Goal: Information Seeking & Learning: Find specific fact

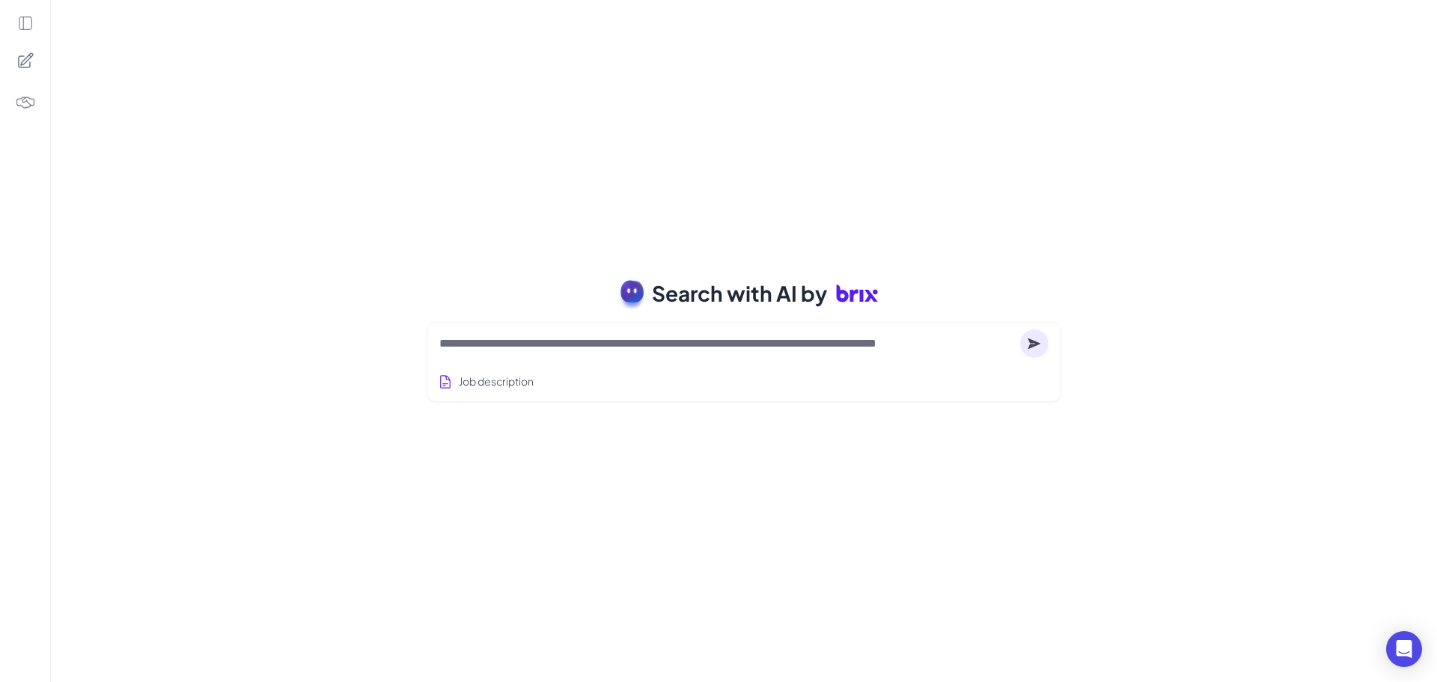
click at [730, 350] on textarea at bounding box center [726, 344] width 575 height 18
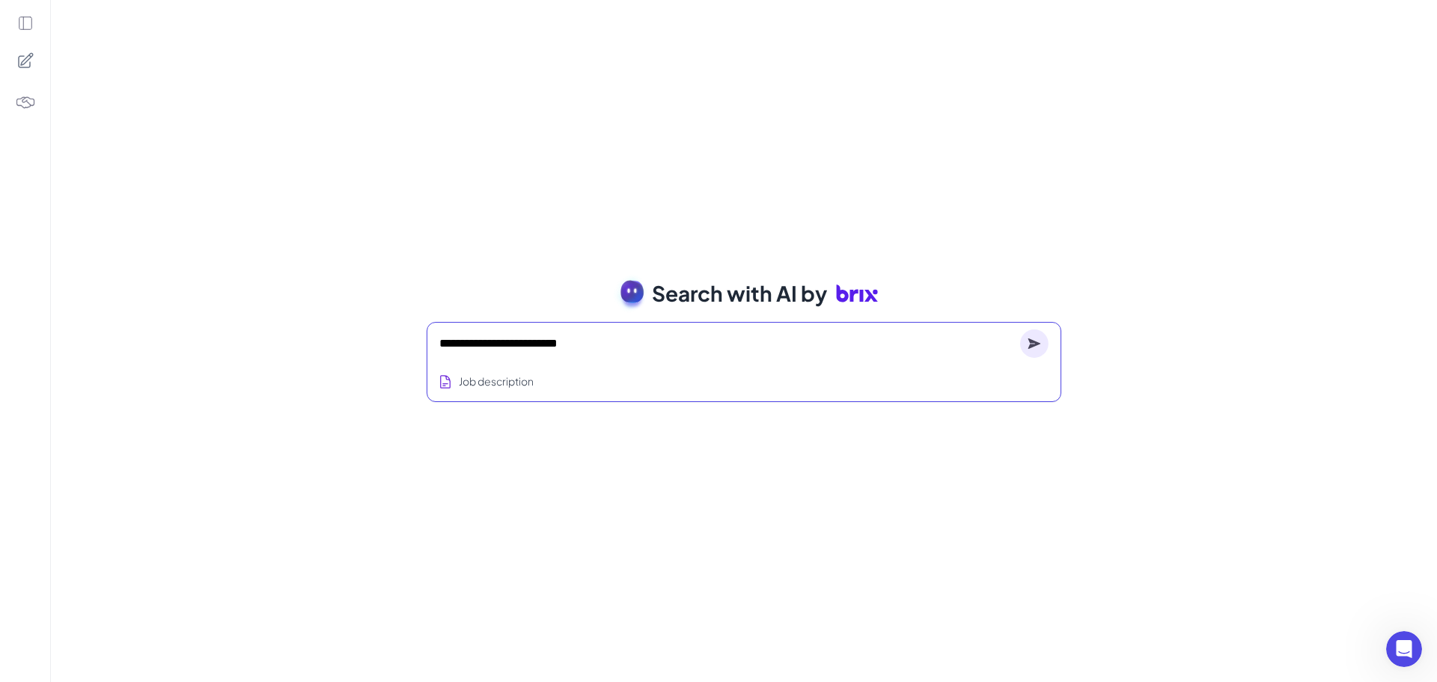
type textarea "**********"
drag, startPoint x: 752, startPoint y: 336, endPoint x: 748, endPoint y: 350, distance: 14.2
click at [752, 337] on textarea at bounding box center [726, 344] width 575 height 18
type textarea "**********"
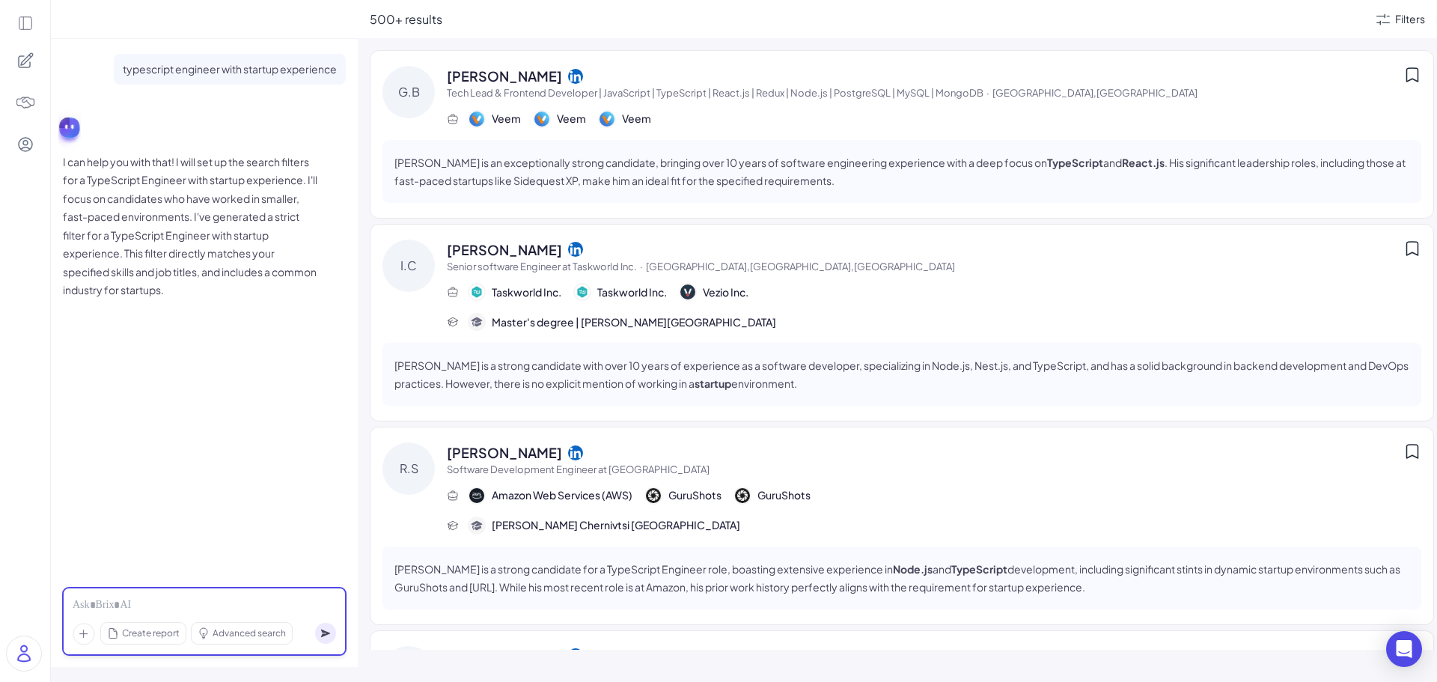
click at [168, 610] on div at bounding box center [204, 605] width 263 height 16
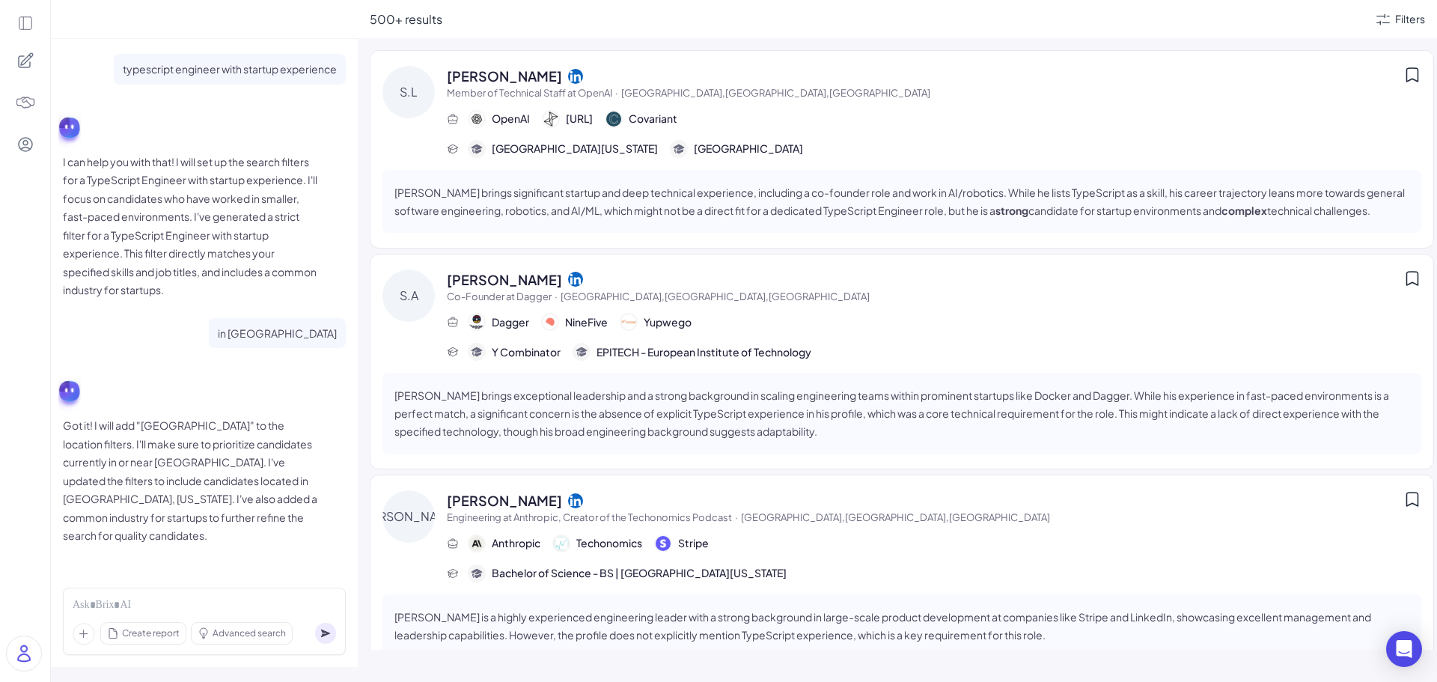
click at [568, 74] on icon at bounding box center [575, 76] width 15 height 15
click at [568, 275] on icon at bounding box center [575, 279] width 15 height 15
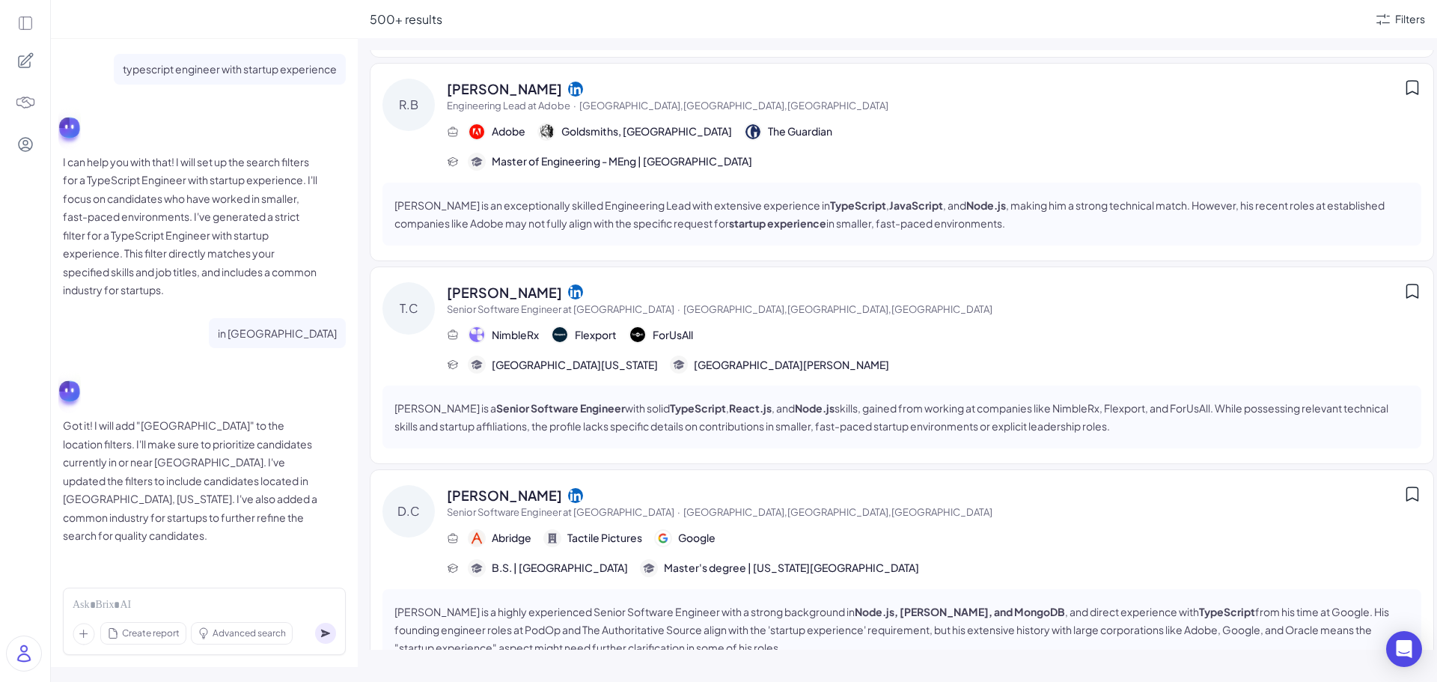
scroll to position [823, 0]
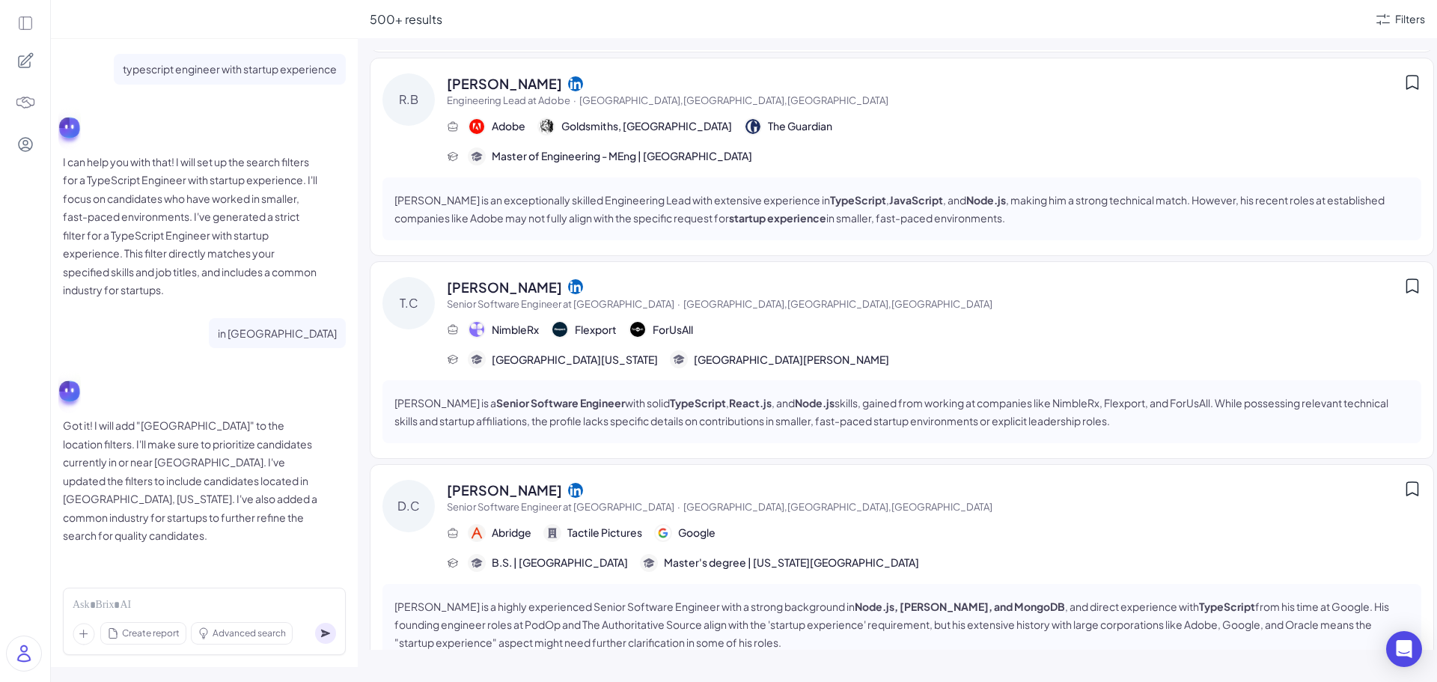
click at [568, 284] on icon at bounding box center [575, 286] width 15 height 15
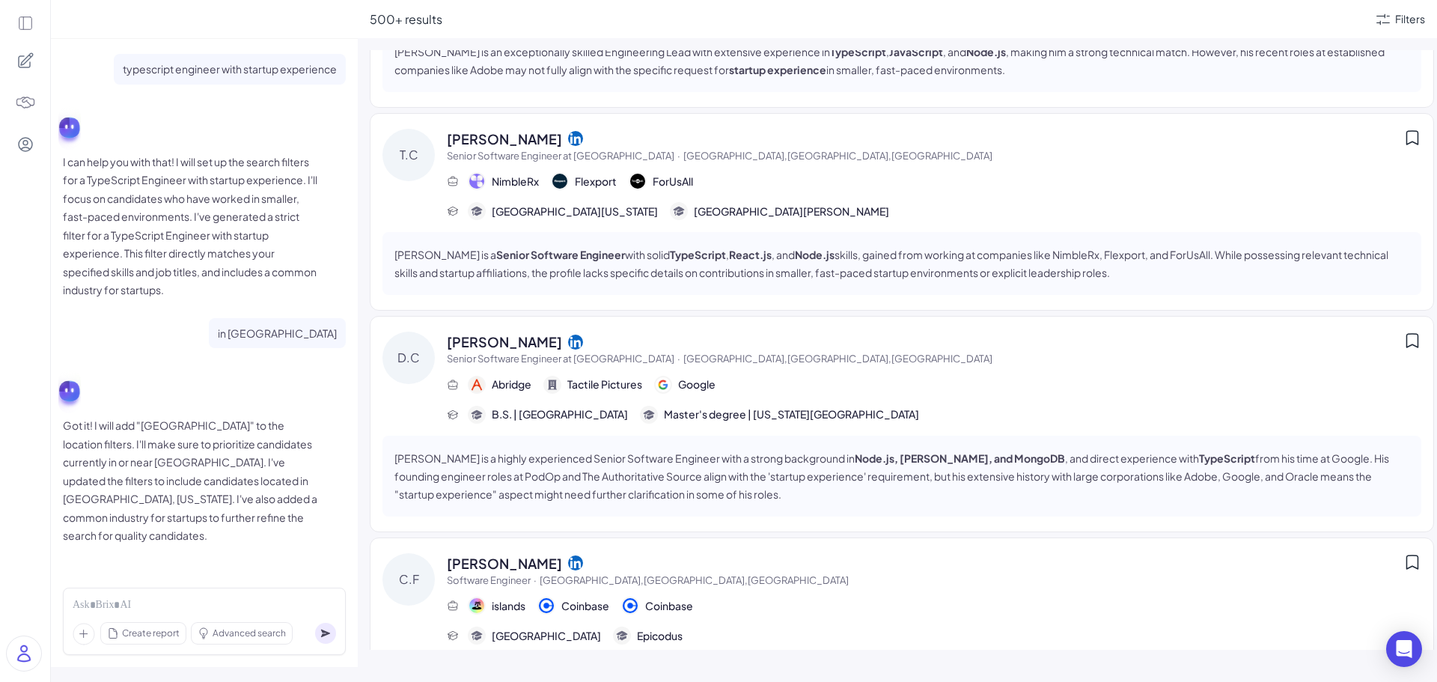
scroll to position [973, 0]
click at [568, 340] on icon at bounding box center [575, 340] width 15 height 15
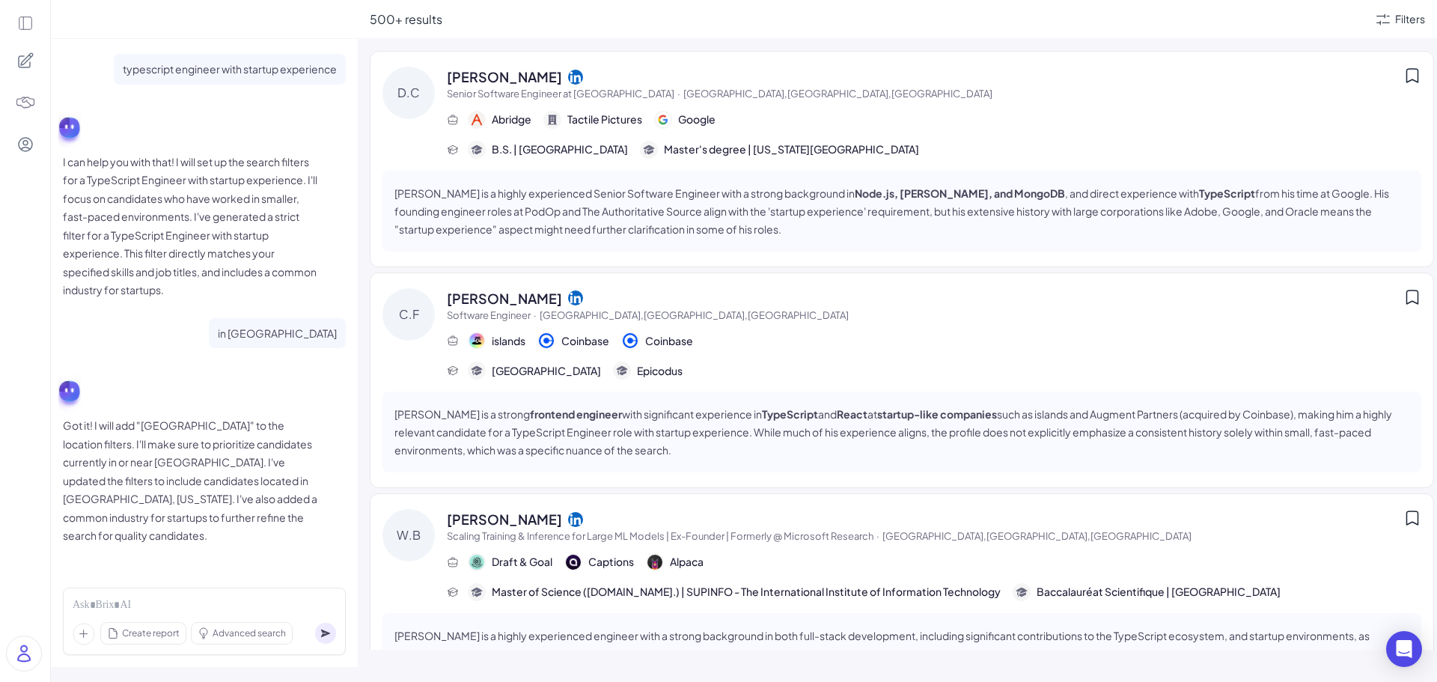
scroll to position [1272, 0]
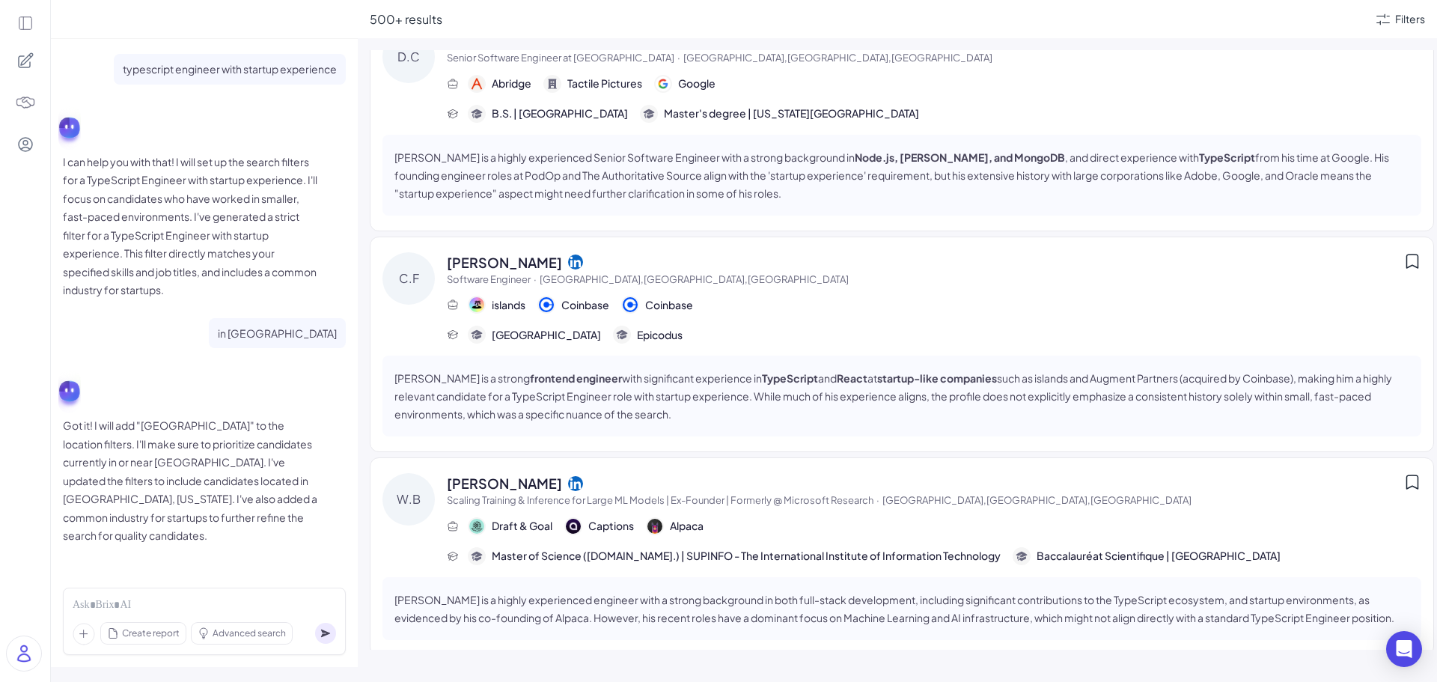
click at [568, 263] on icon at bounding box center [575, 261] width 15 height 15
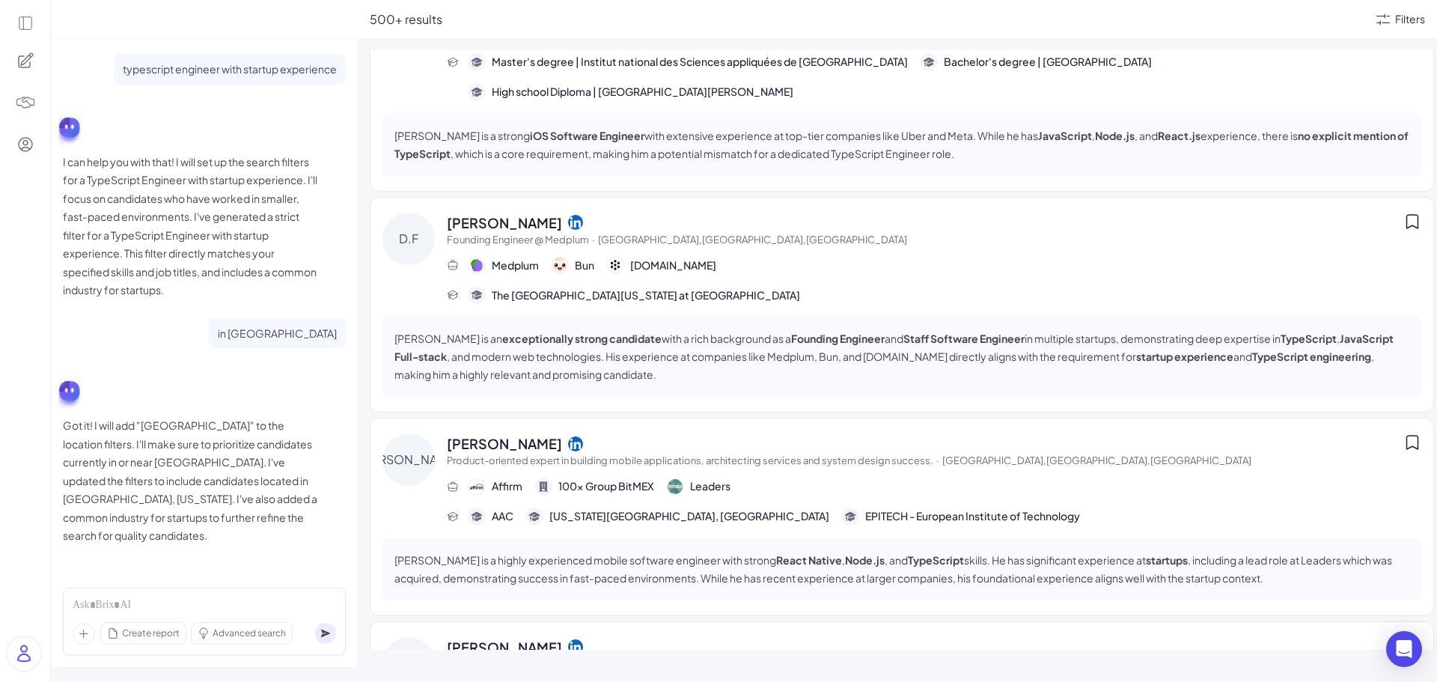
scroll to position [2322, 0]
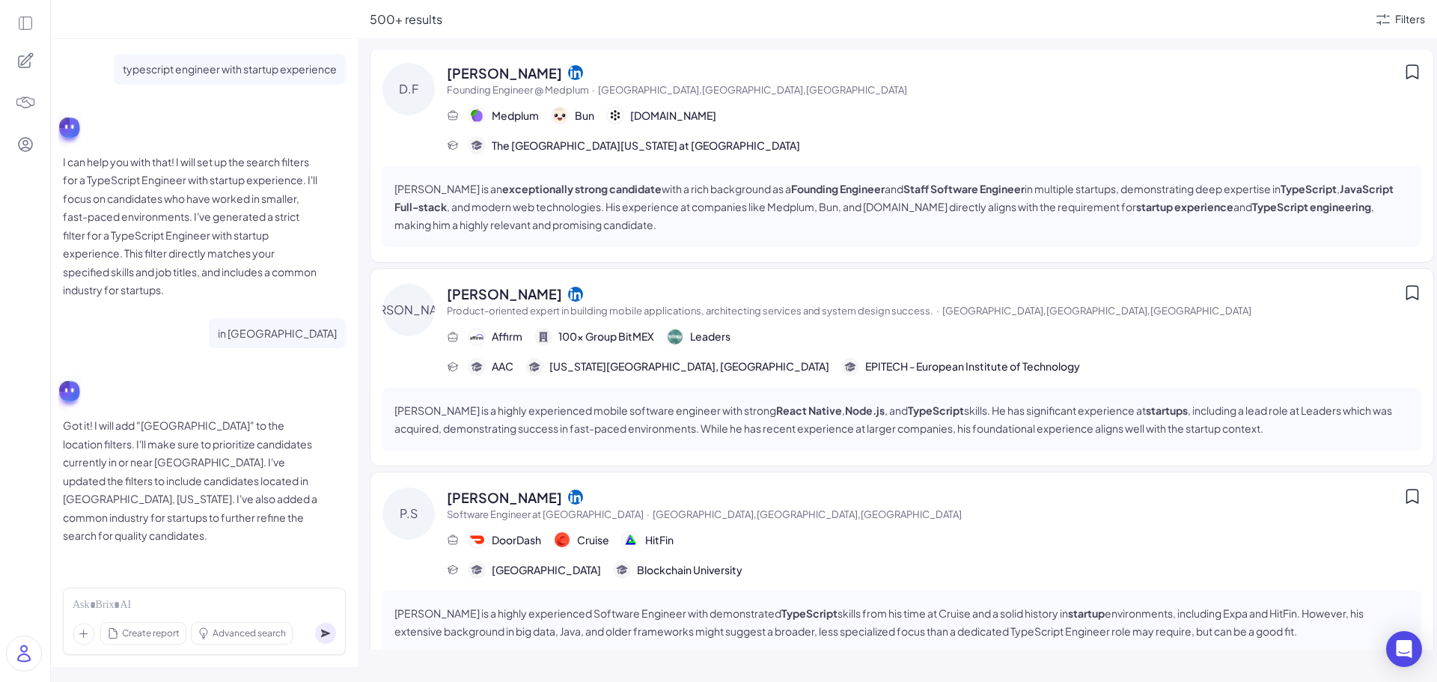
click at [576, 284] on div "Victor Levasseur" at bounding box center [925, 294] width 957 height 20
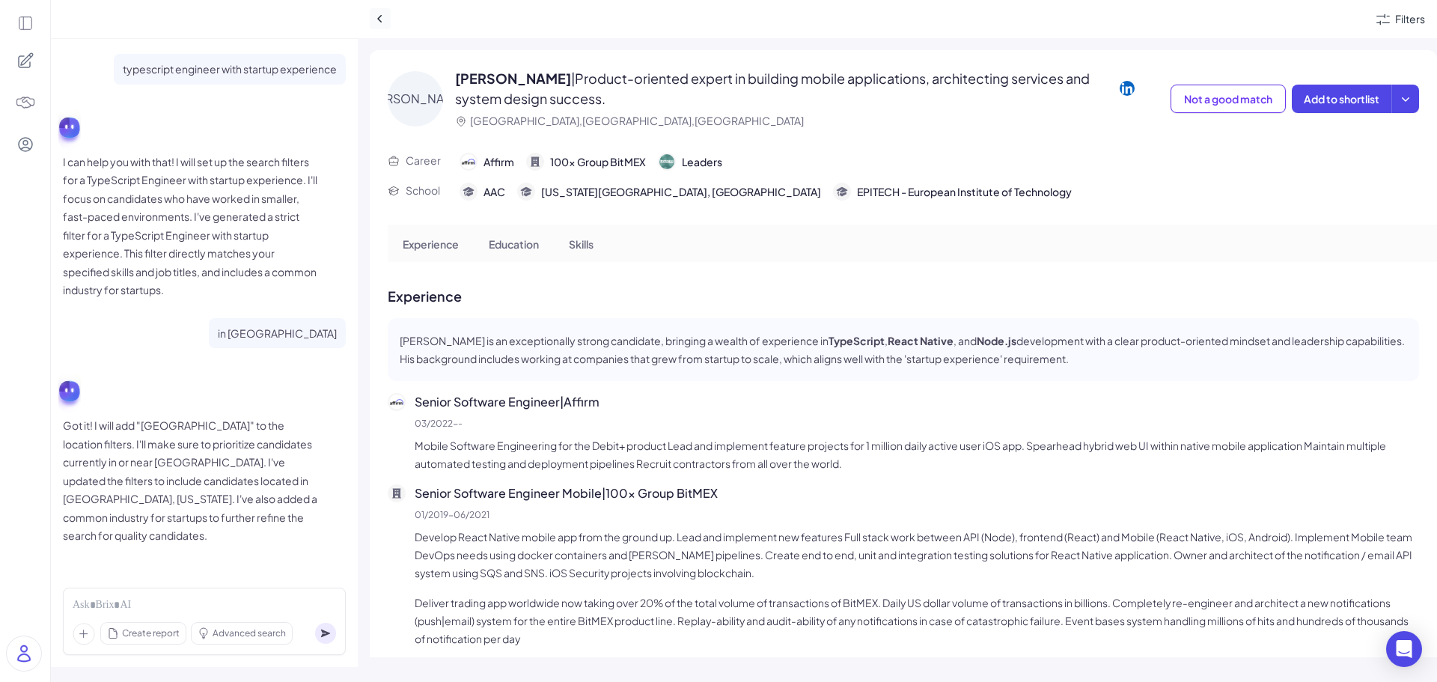
click at [373, 18] on icon at bounding box center [380, 18] width 15 height 15
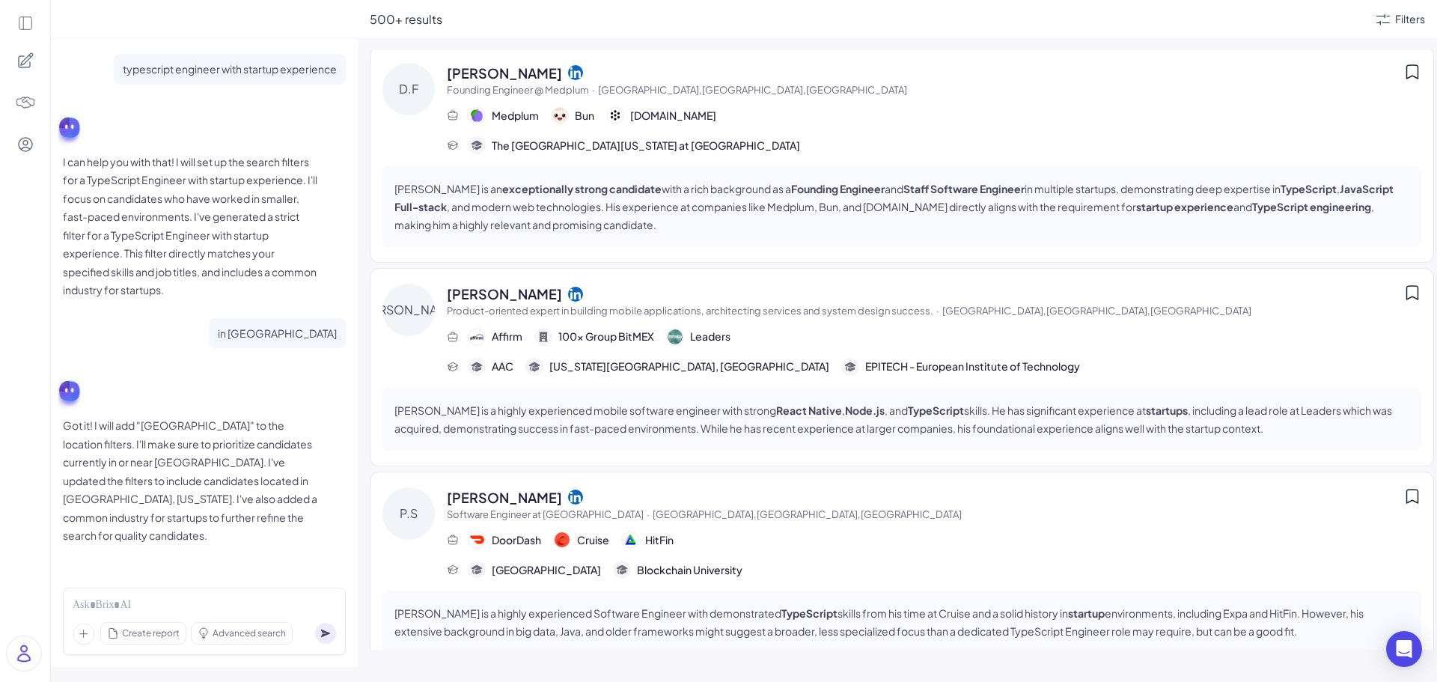
click at [568, 286] on icon at bounding box center [575, 293] width 15 height 15
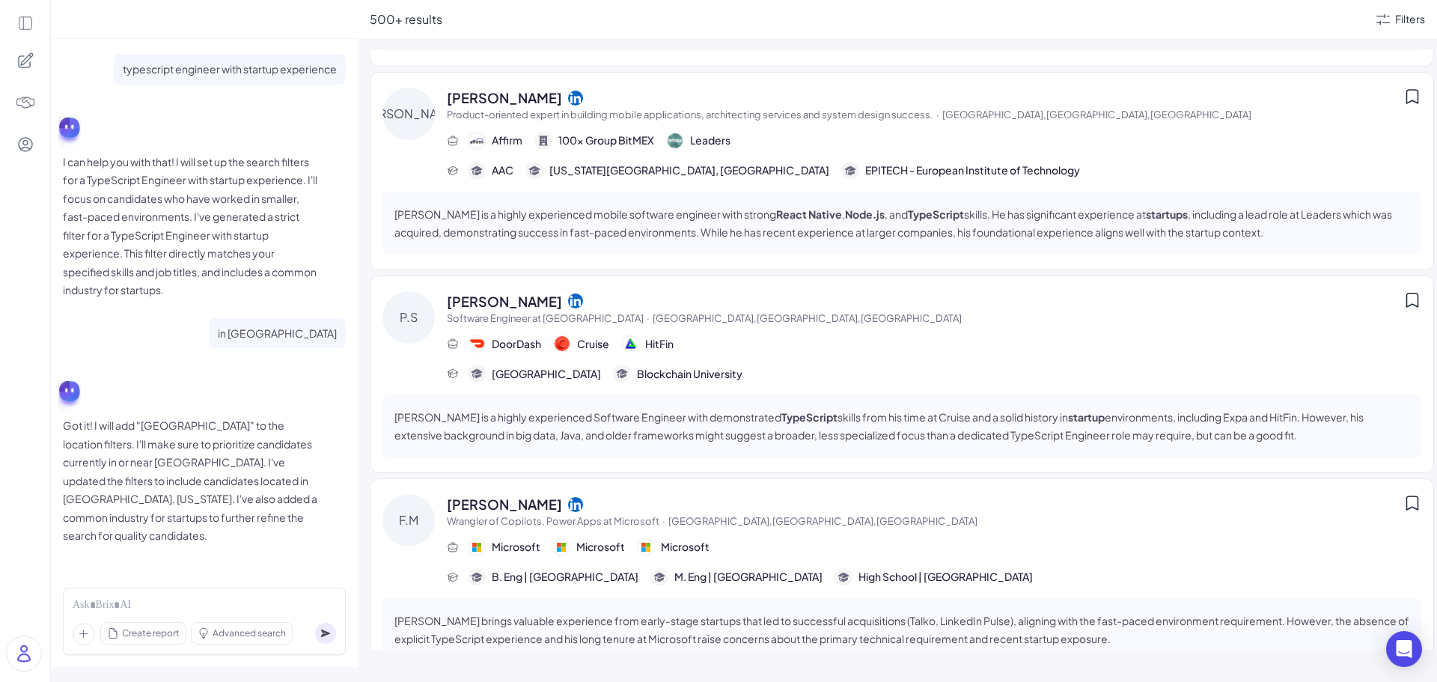
scroll to position [2547, 0]
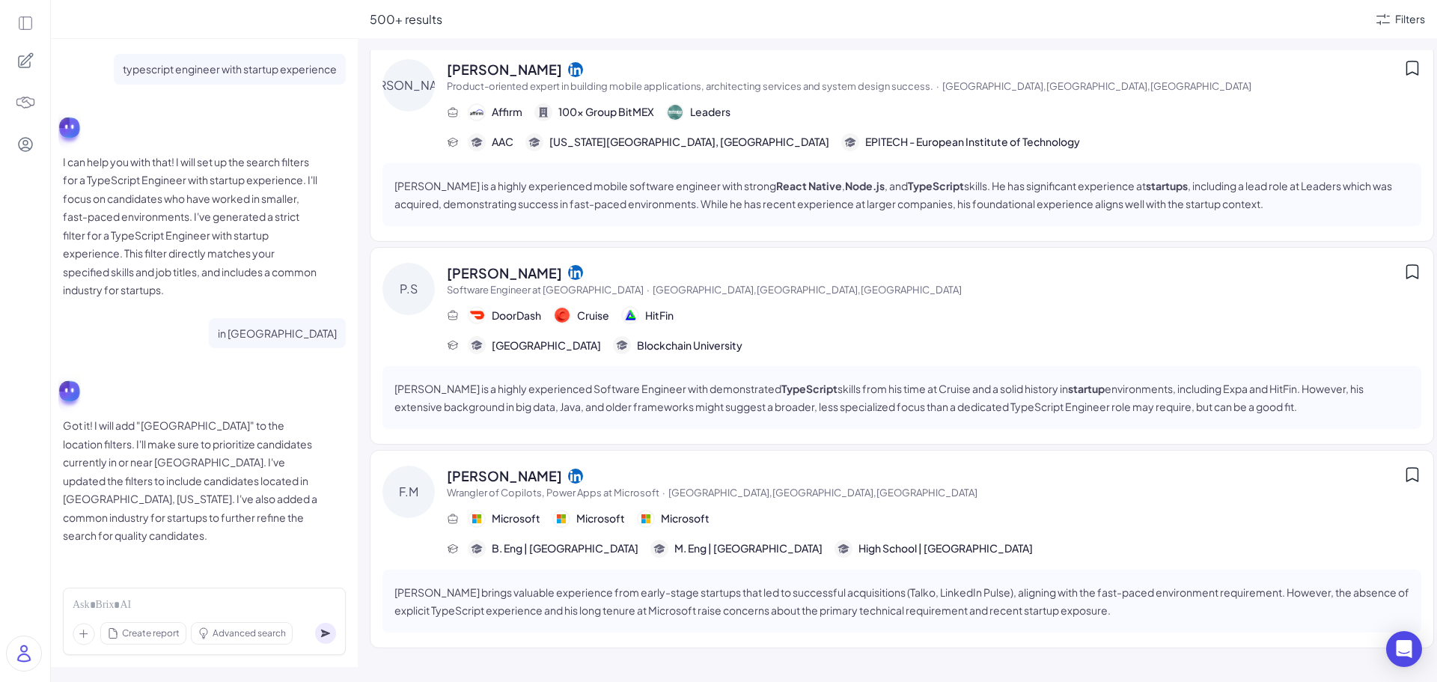
click at [568, 265] on icon at bounding box center [575, 272] width 15 height 15
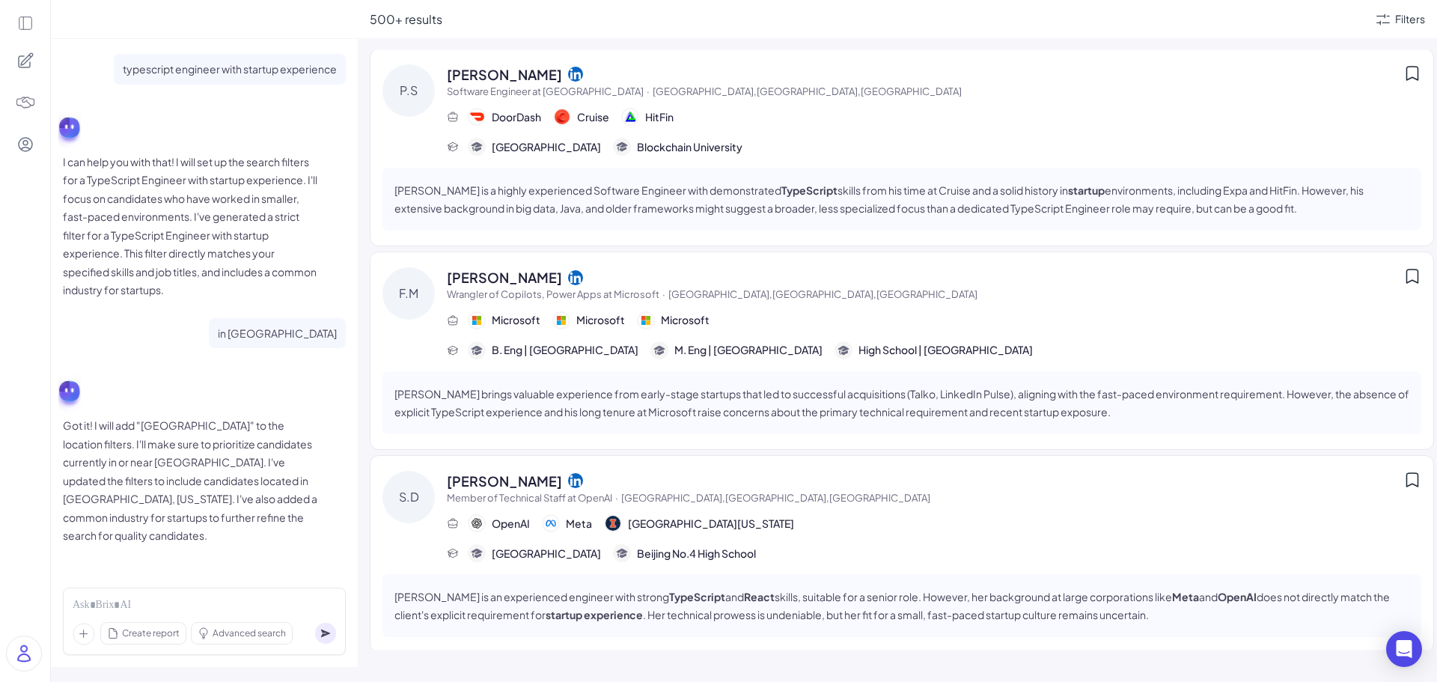
scroll to position [2772, 0]
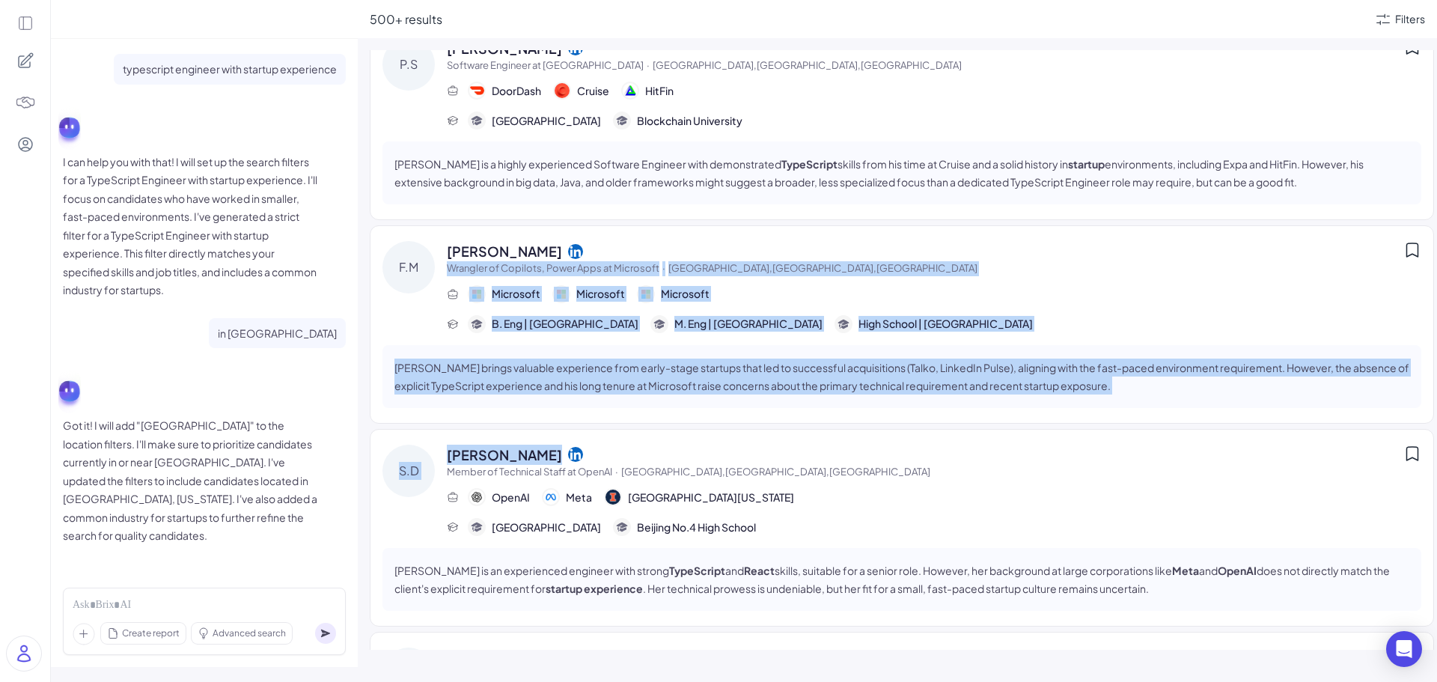
drag, startPoint x: 528, startPoint y: 237, endPoint x: 616, endPoint y: 394, distance: 180.3
click at [616, 394] on div "F.M Filip Mares Wrangler of Copilots, Power Apps at Microsoft · San Francisco,C…" at bounding box center [902, 324] width 1064 height 198
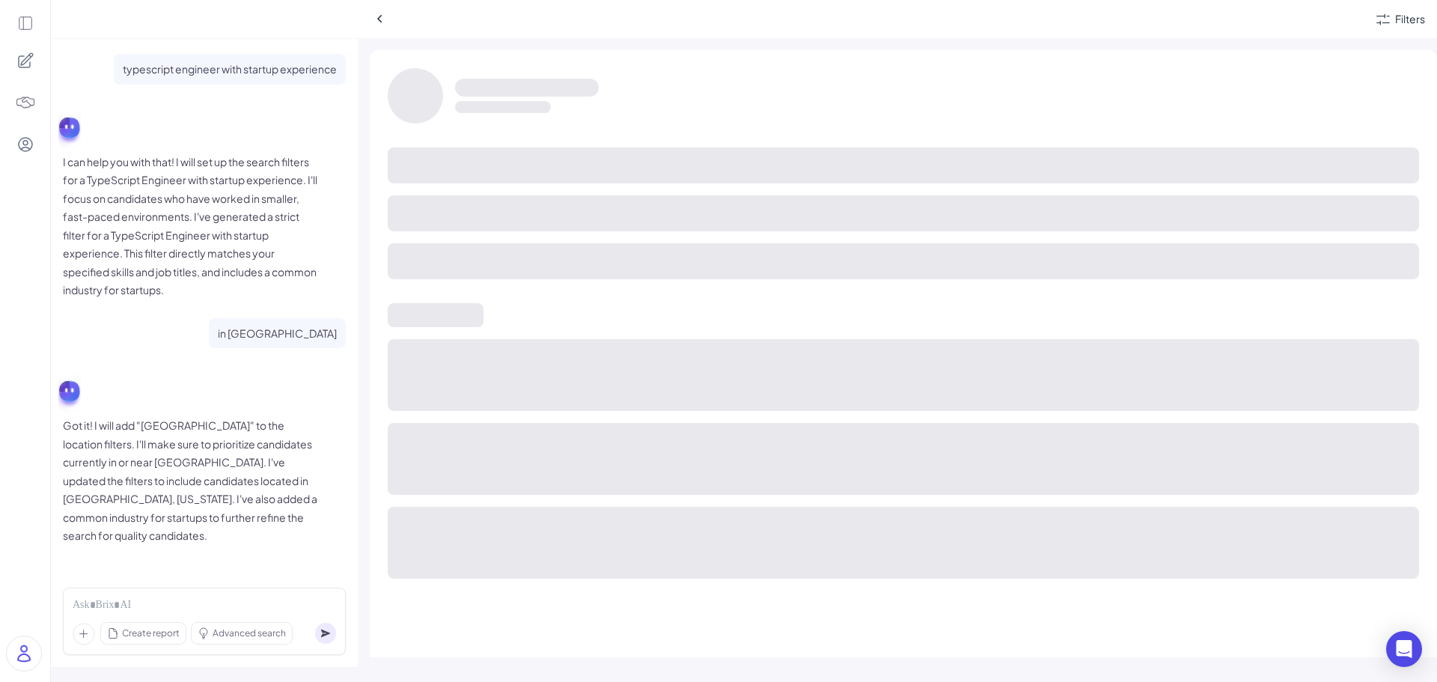
scroll to position [2682, 0]
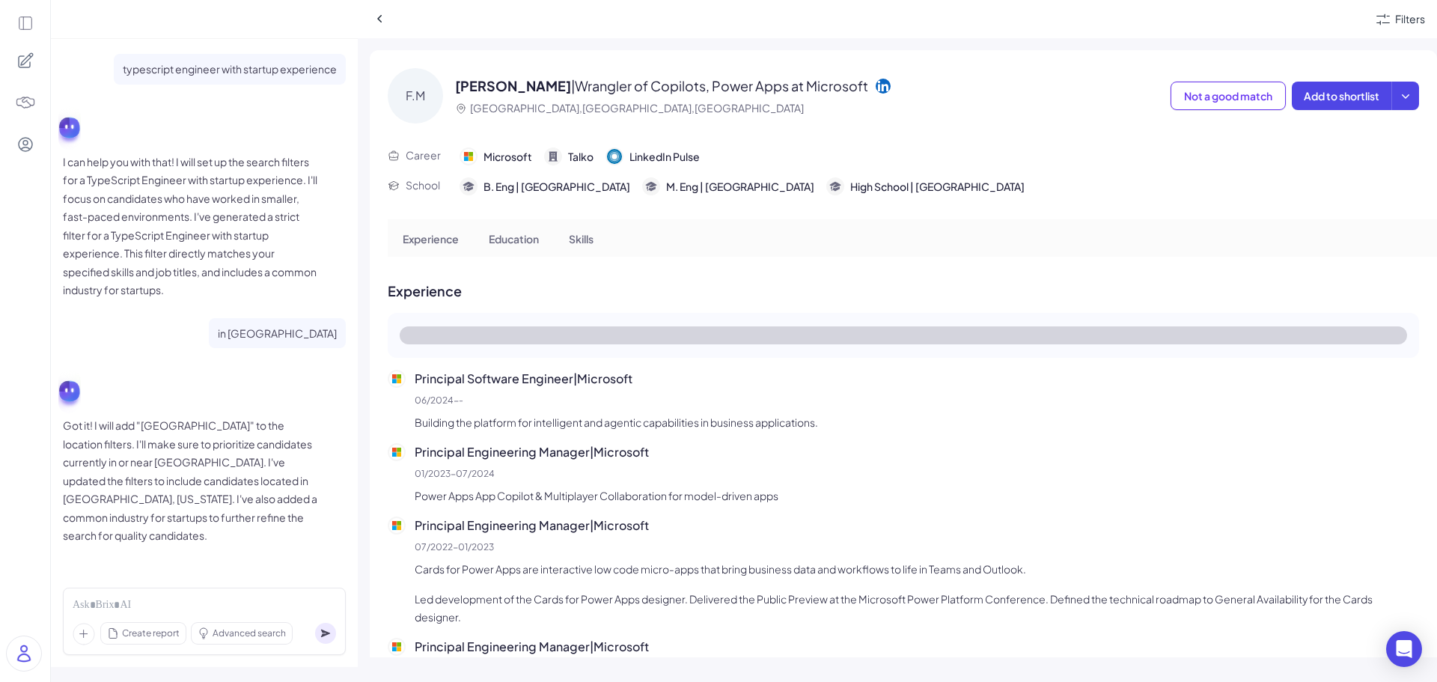
click at [368, 9] on div "Filters" at bounding box center [897, 19] width 1079 height 38
click at [374, 20] on icon at bounding box center [380, 18] width 15 height 15
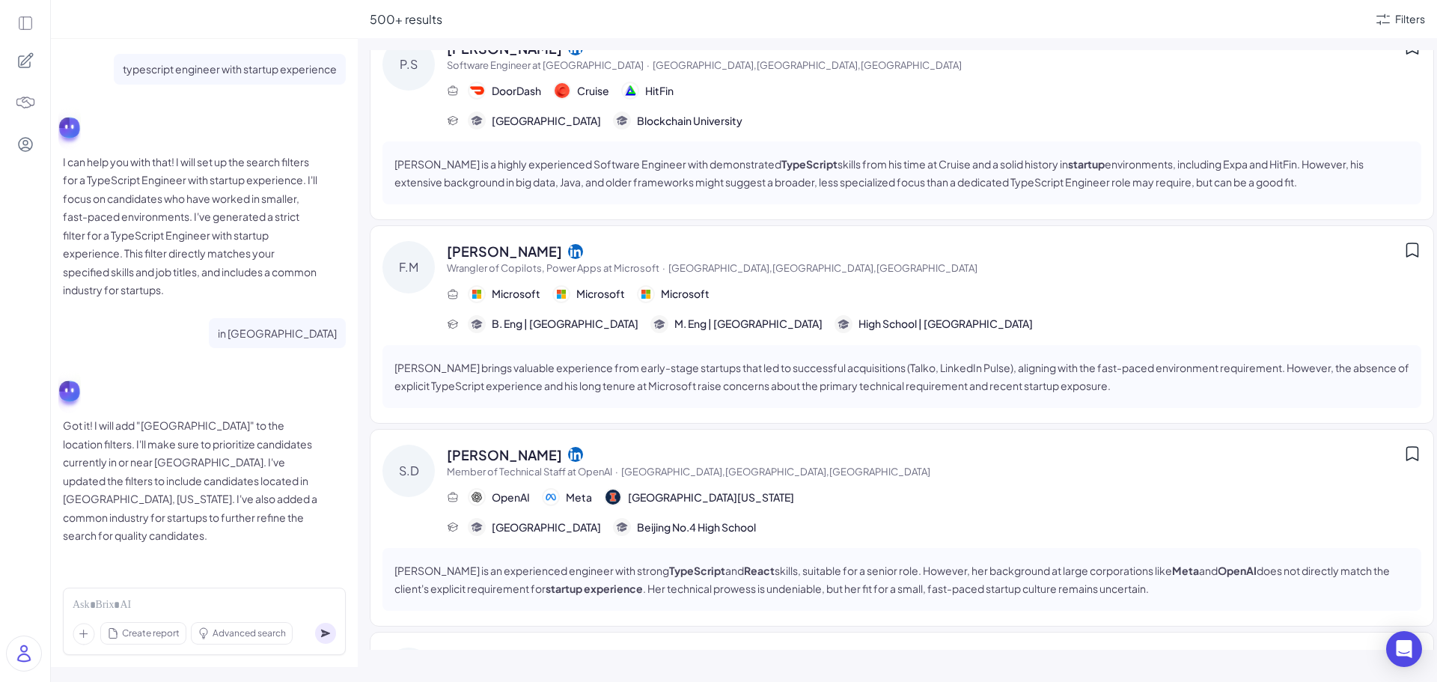
click at [568, 243] on icon at bounding box center [575, 250] width 15 height 15
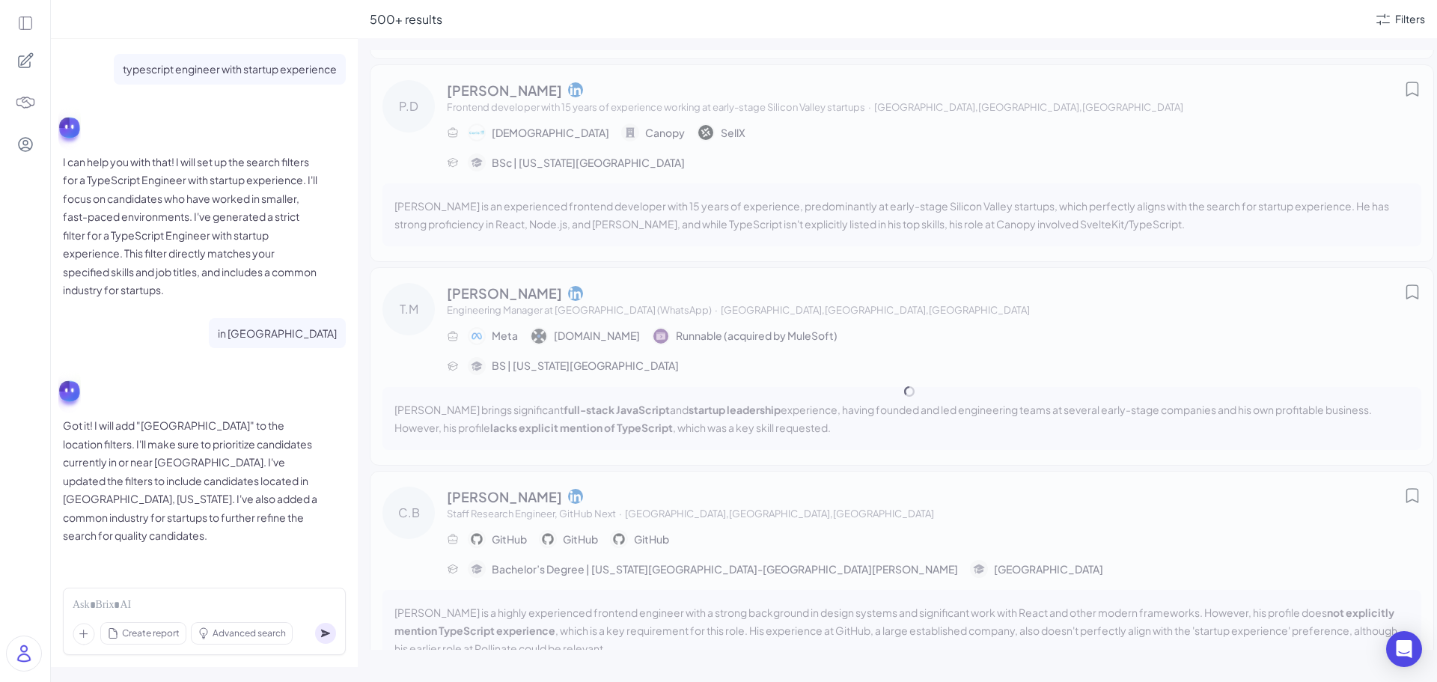
scroll to position [3567, 0]
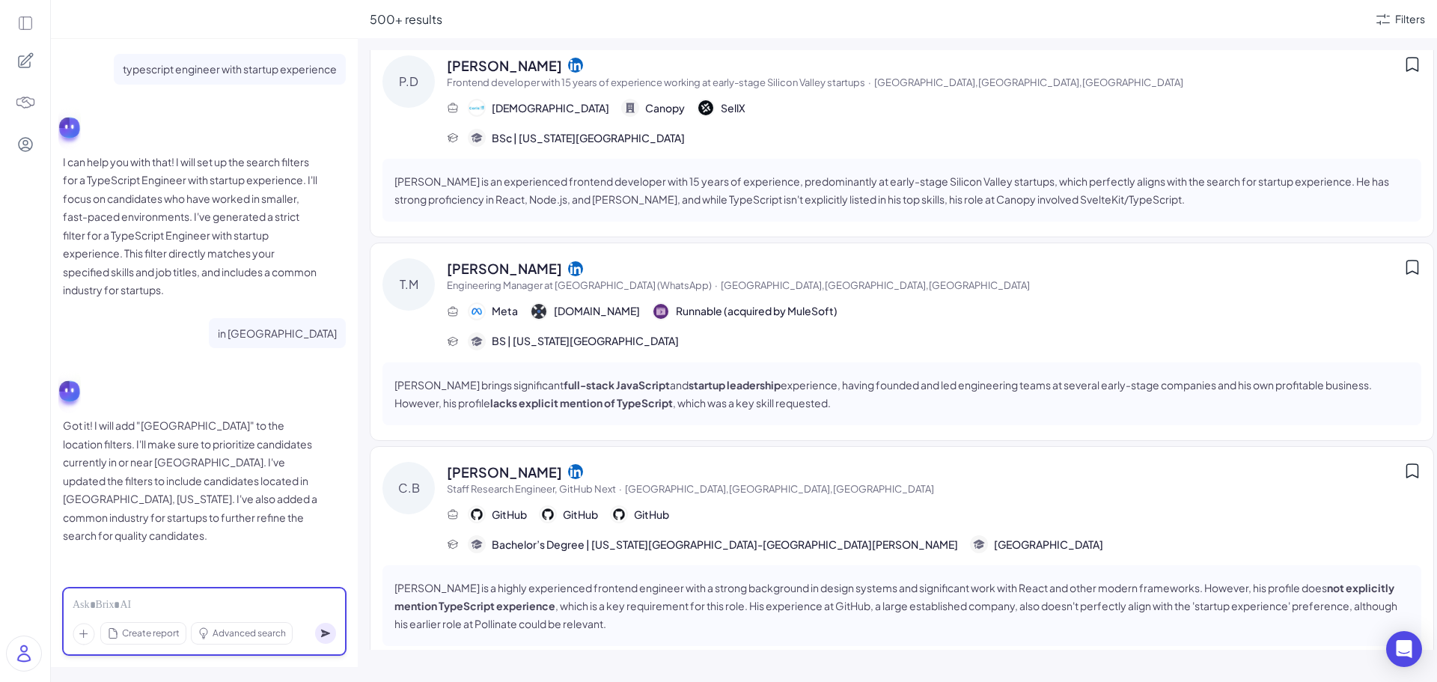
click at [230, 603] on div at bounding box center [204, 605] width 263 height 16
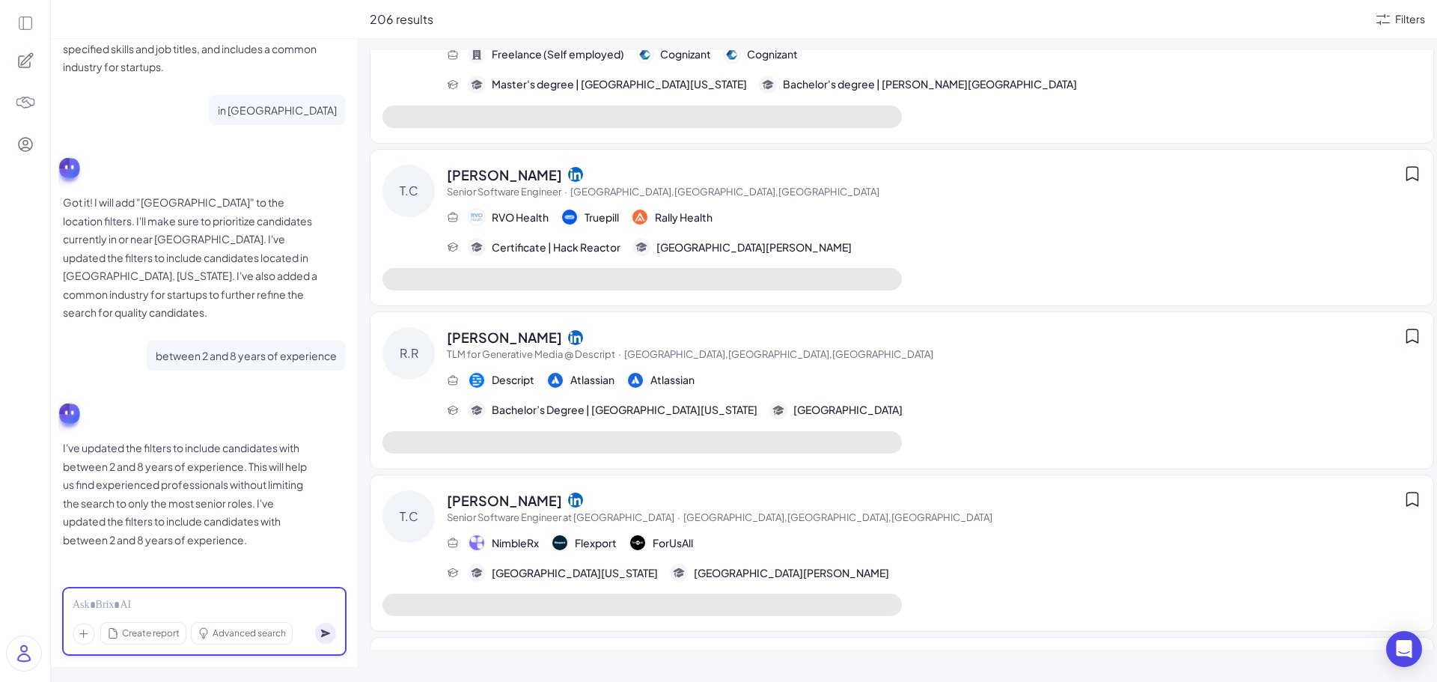
scroll to position [0, 0]
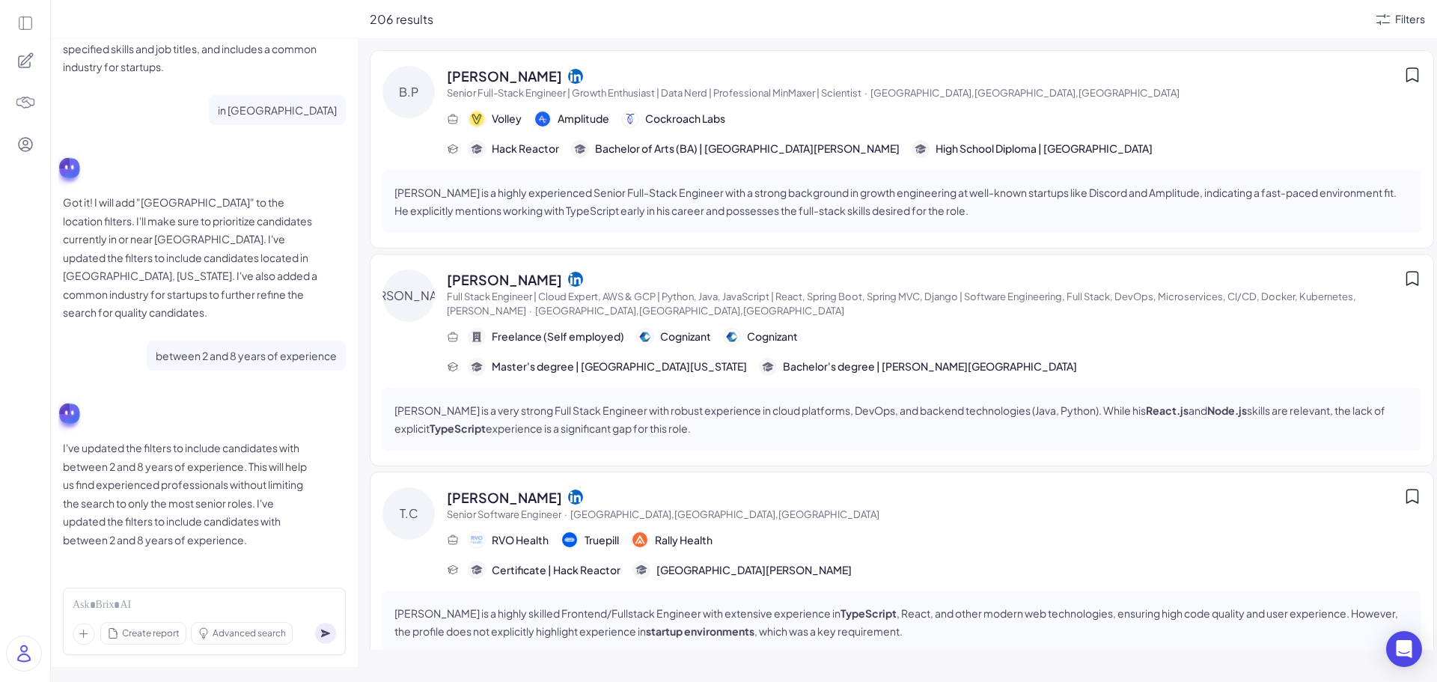
click at [568, 73] on icon at bounding box center [575, 75] width 15 height 15
click at [568, 281] on icon at bounding box center [575, 279] width 15 height 15
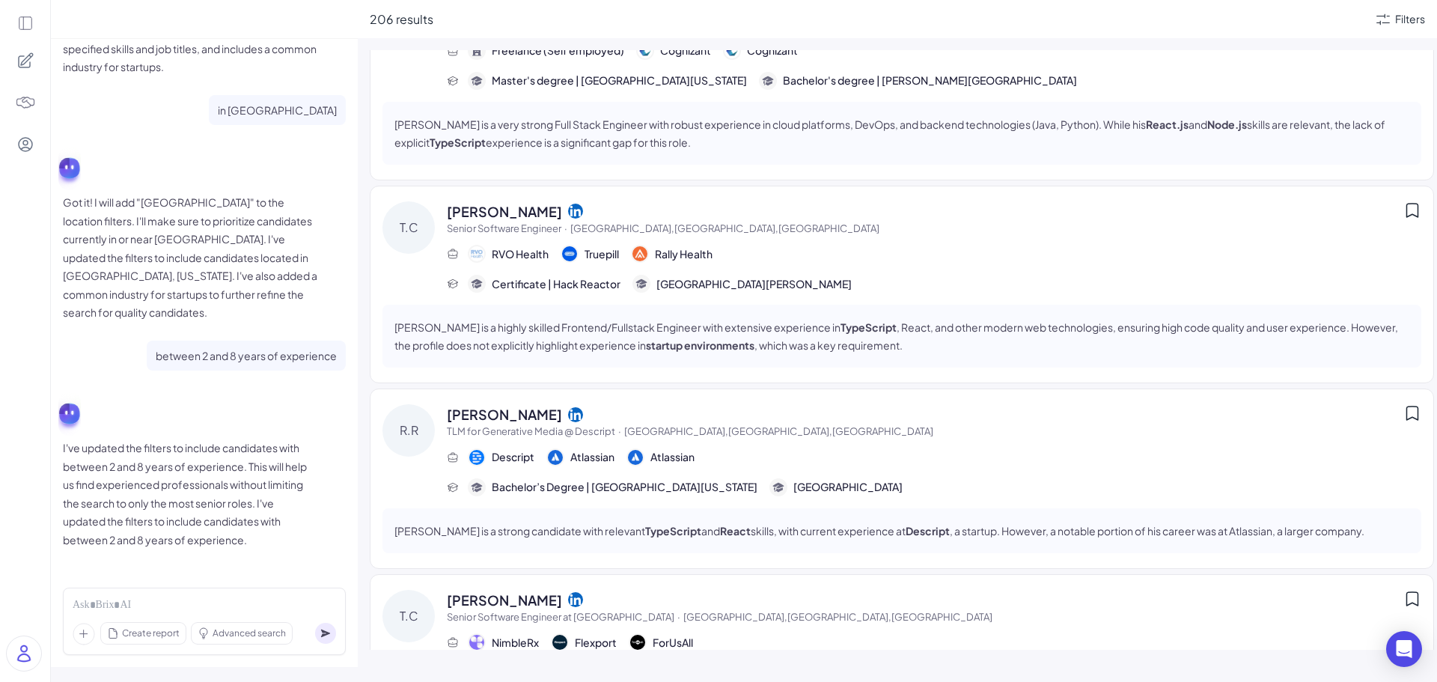
scroll to position [299, 0]
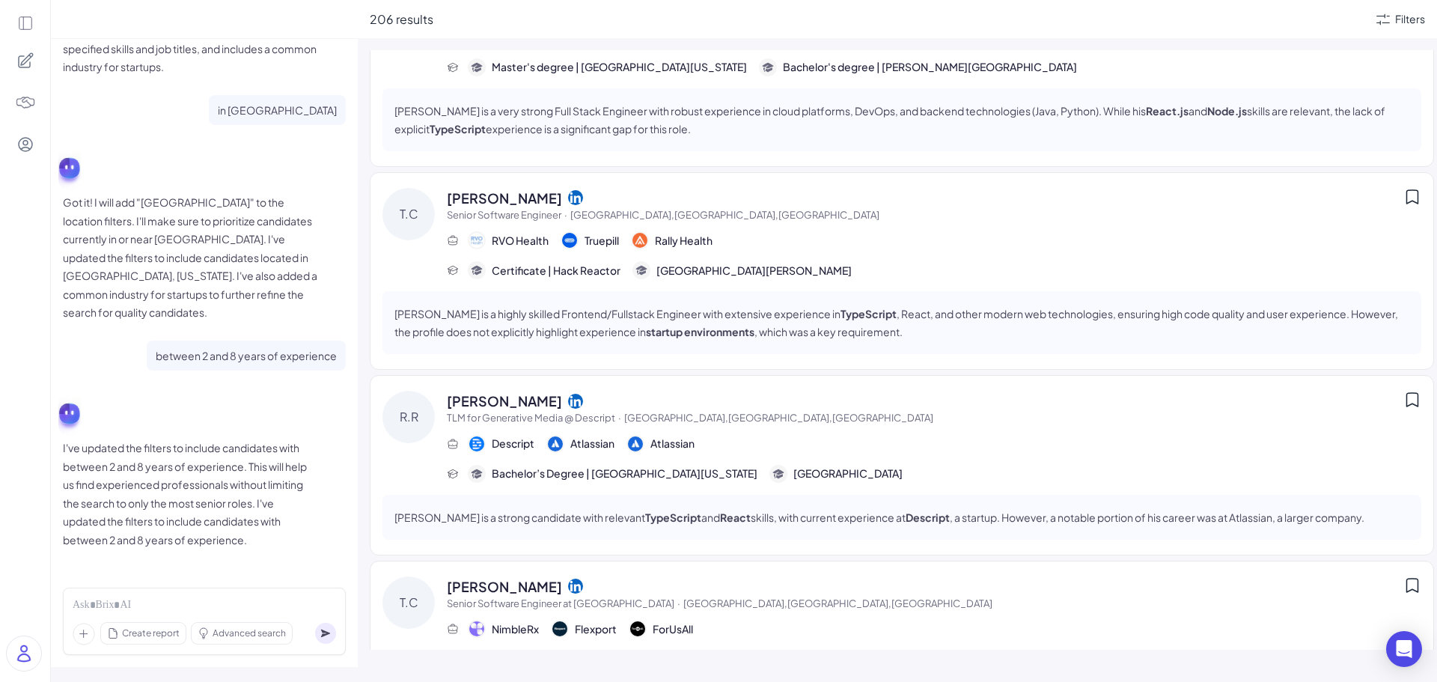
click at [568, 197] on icon at bounding box center [575, 197] width 15 height 15
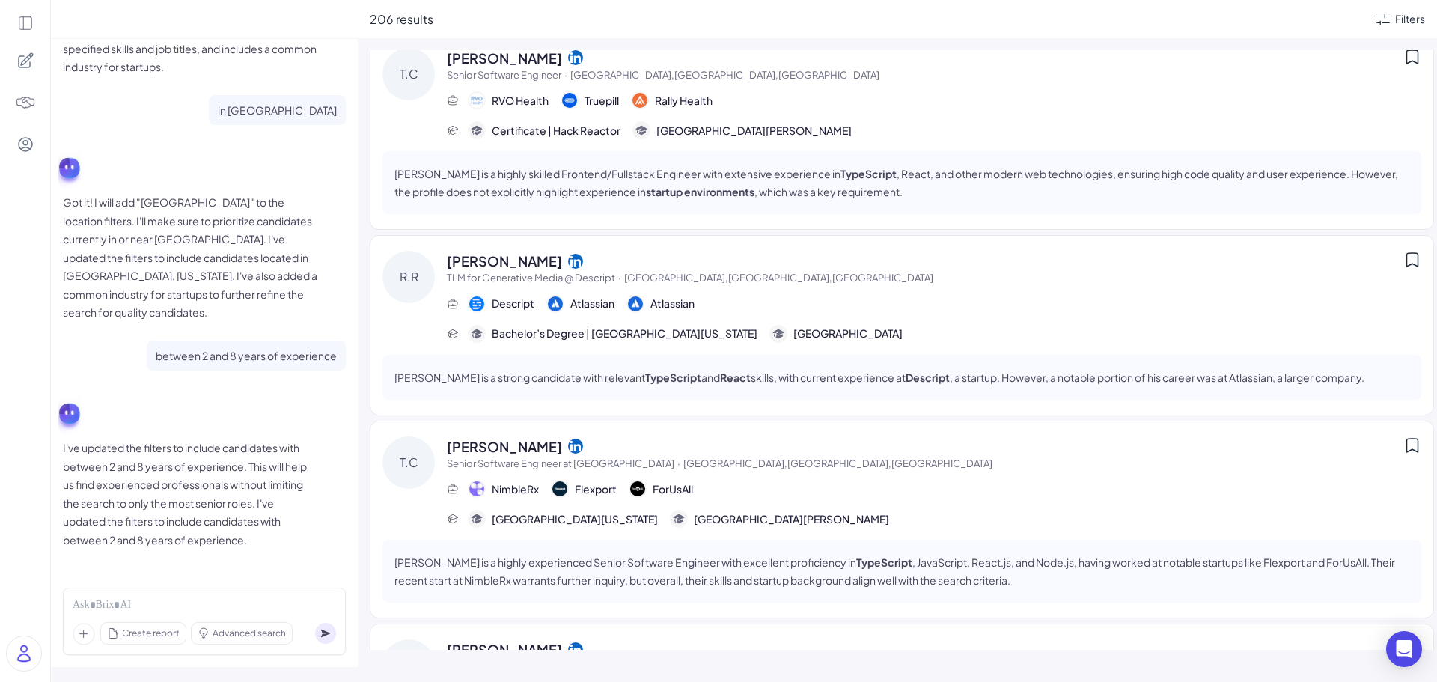
scroll to position [449, 0]
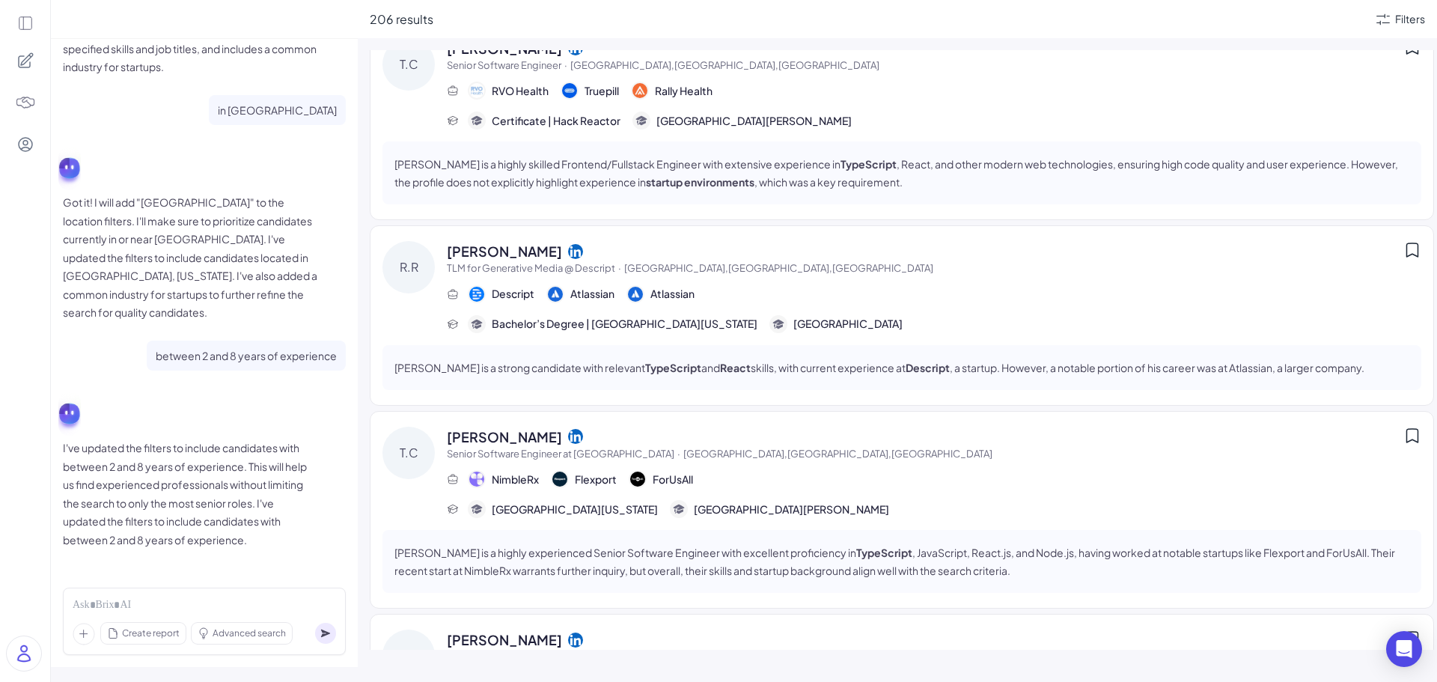
click at [522, 430] on div "Terry Chen" at bounding box center [925, 437] width 957 height 20
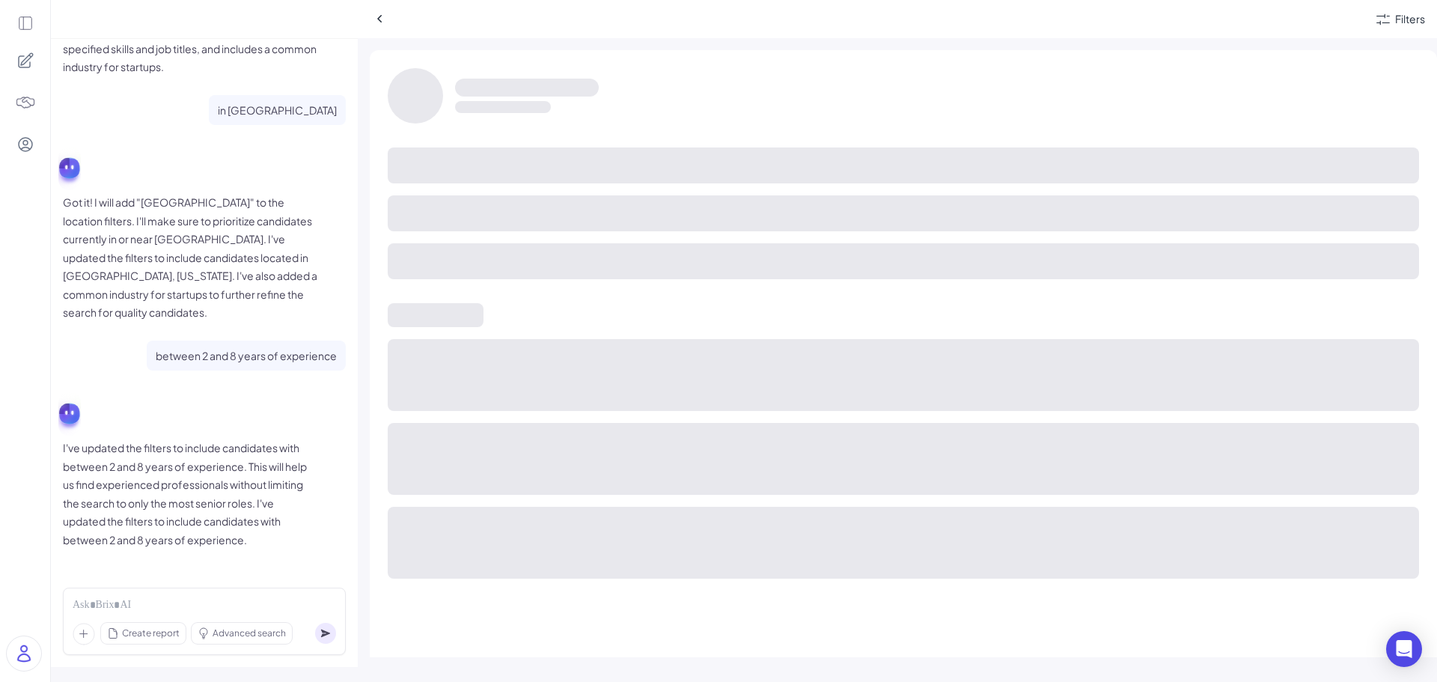
scroll to position [416, 0]
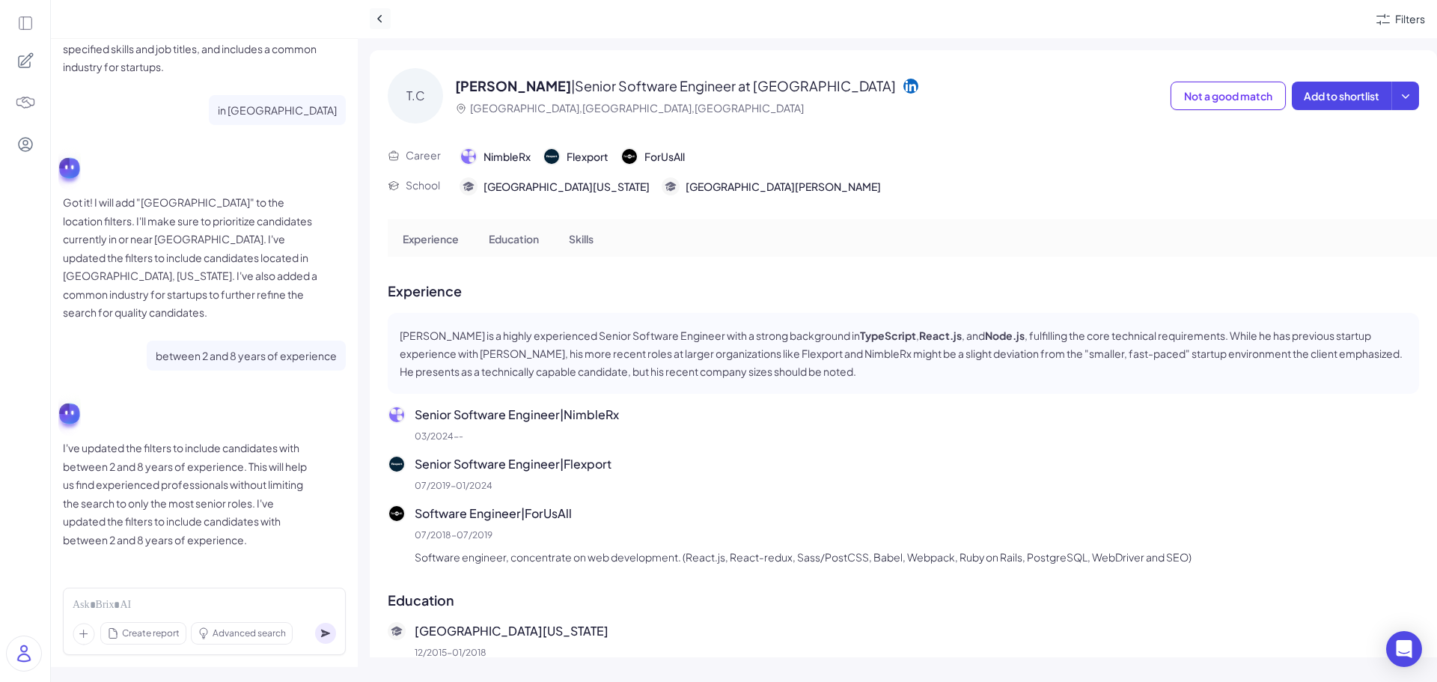
click at [381, 16] on icon at bounding box center [380, 18] width 15 height 15
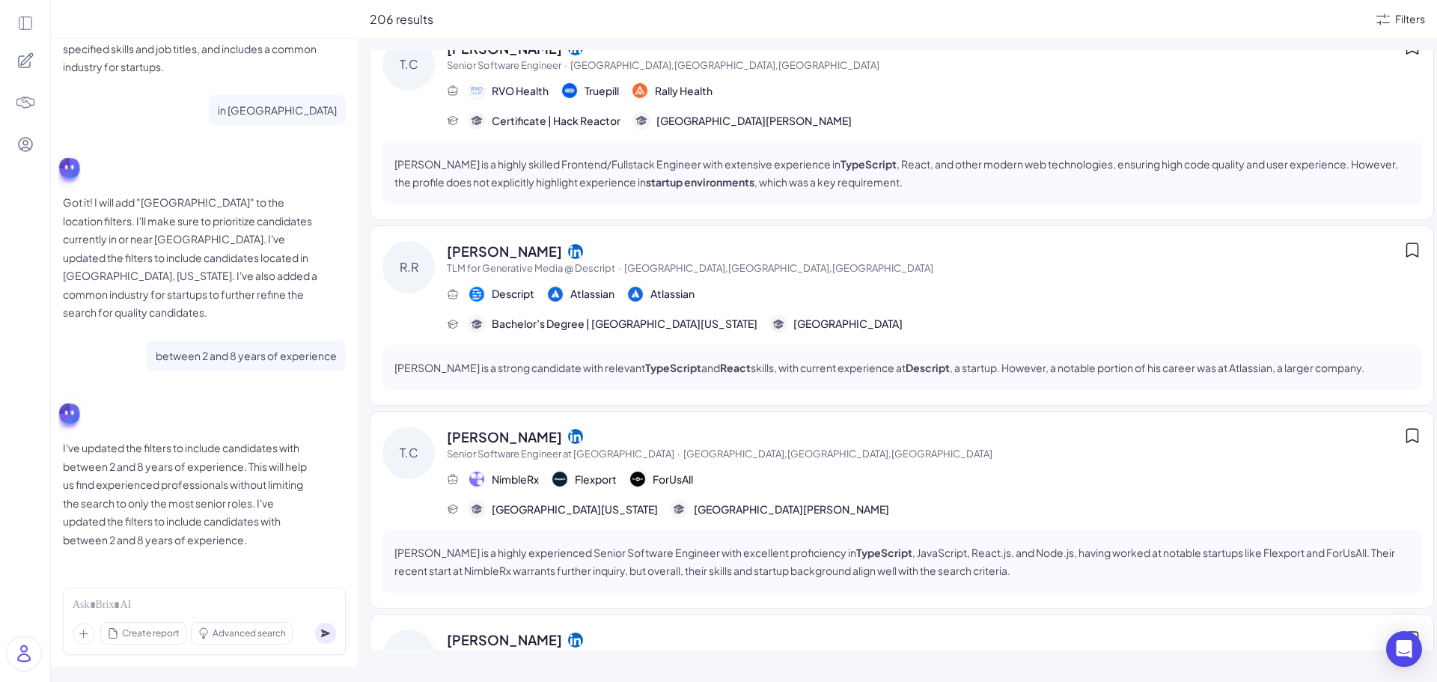
click at [568, 430] on icon at bounding box center [575, 436] width 15 height 15
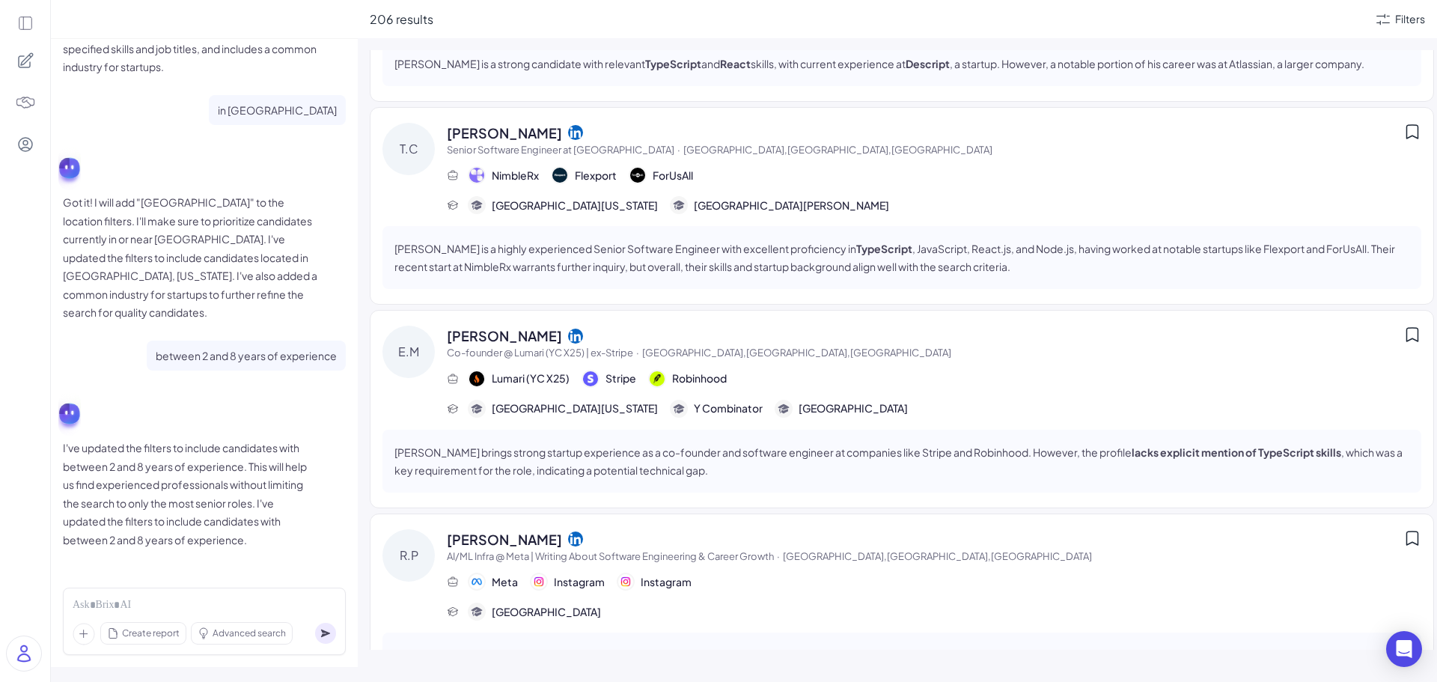
scroll to position [898, 0]
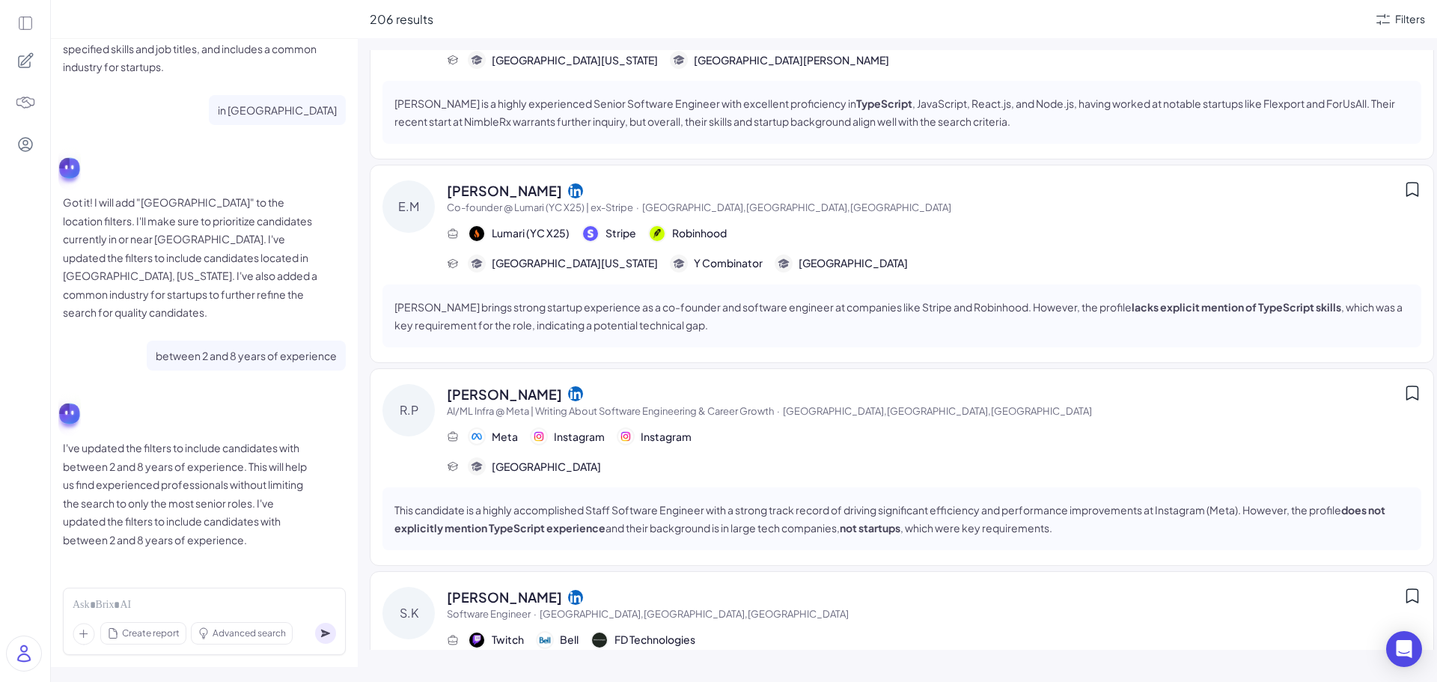
click at [568, 191] on icon at bounding box center [575, 190] width 15 height 15
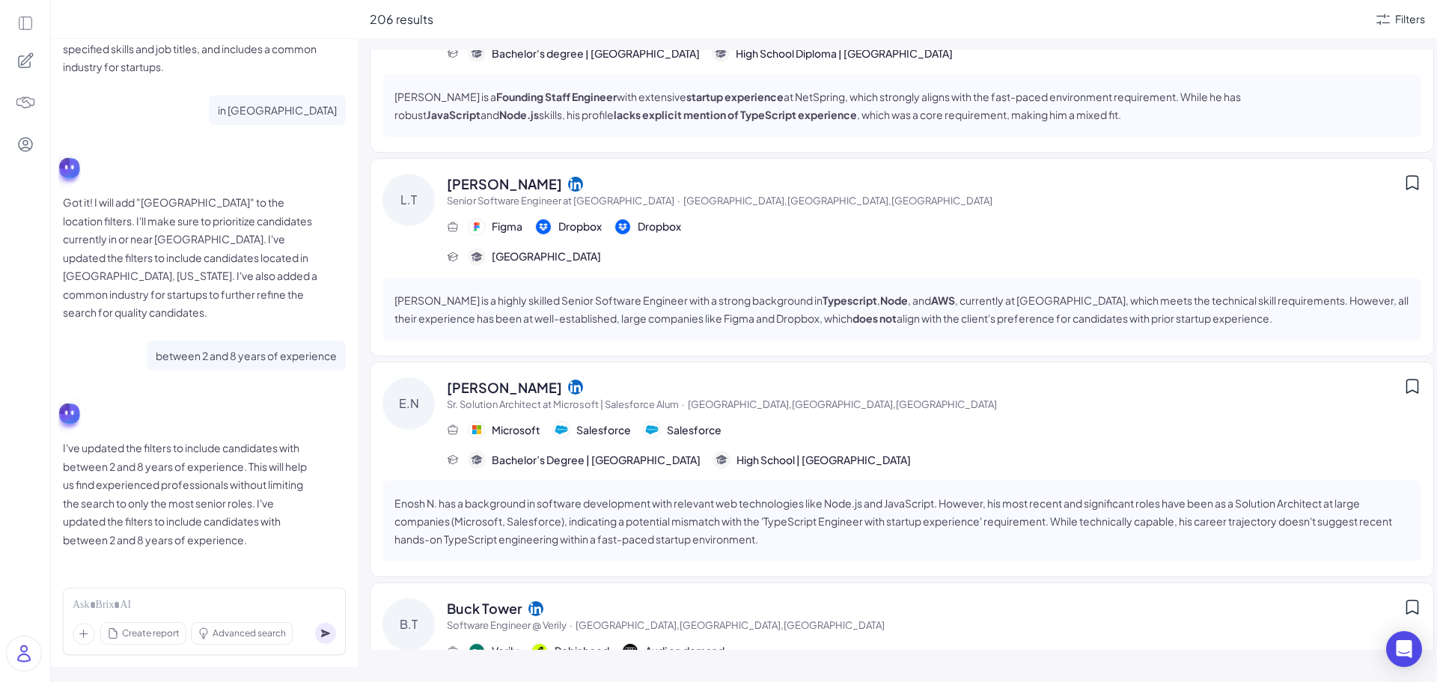
scroll to position [1721, 0]
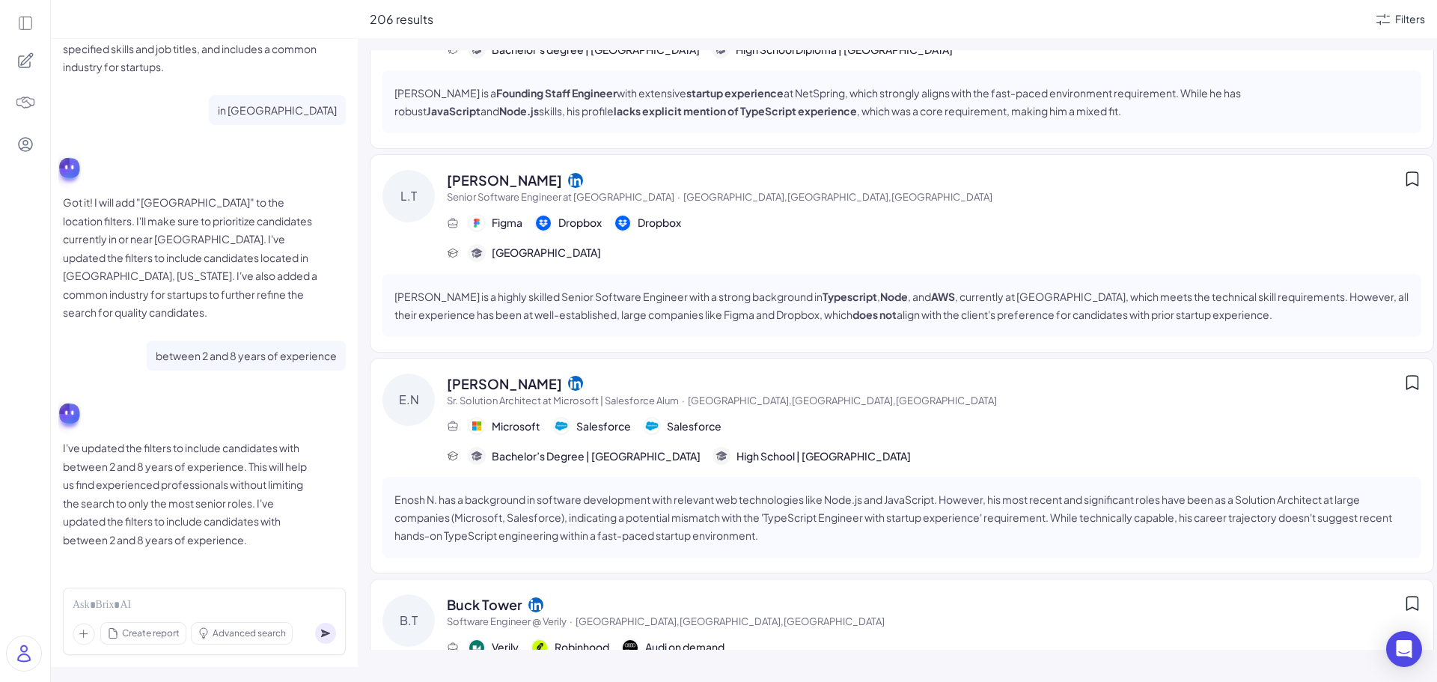
click at [568, 180] on icon at bounding box center [575, 179] width 15 height 15
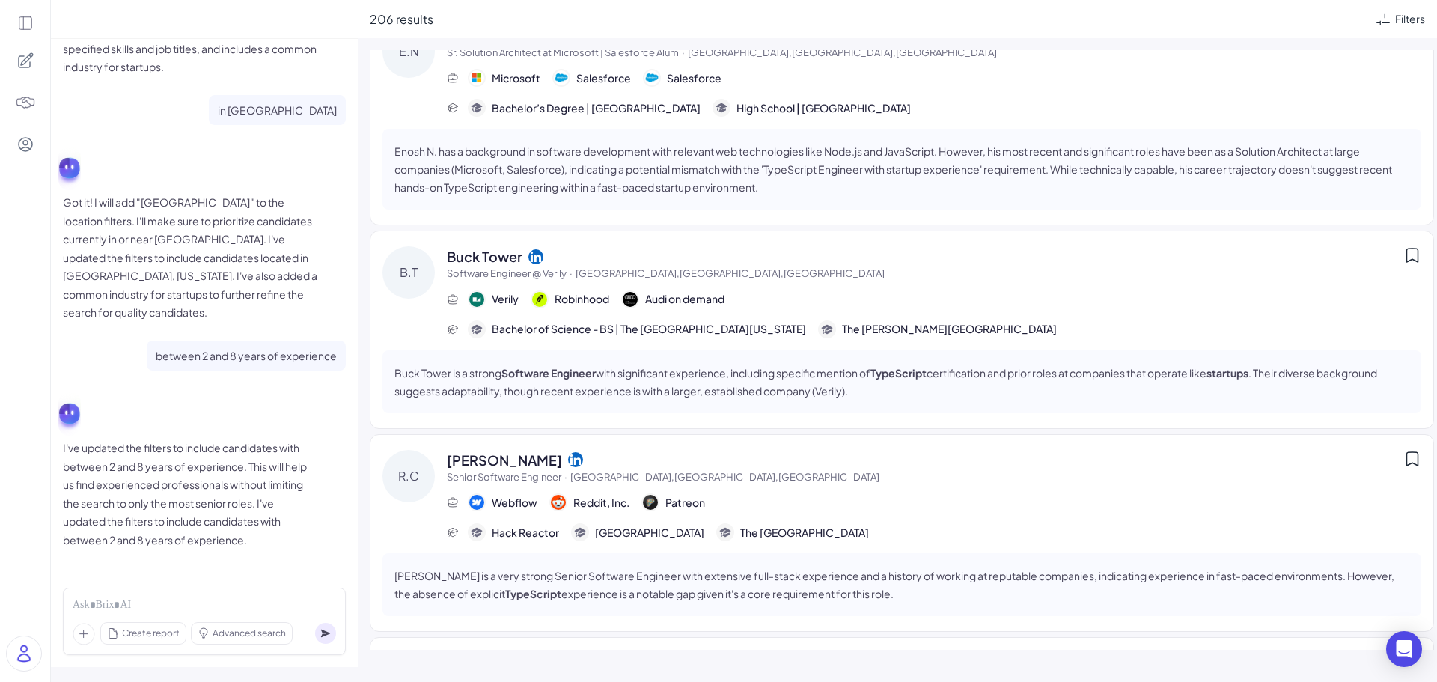
scroll to position [2096, 0]
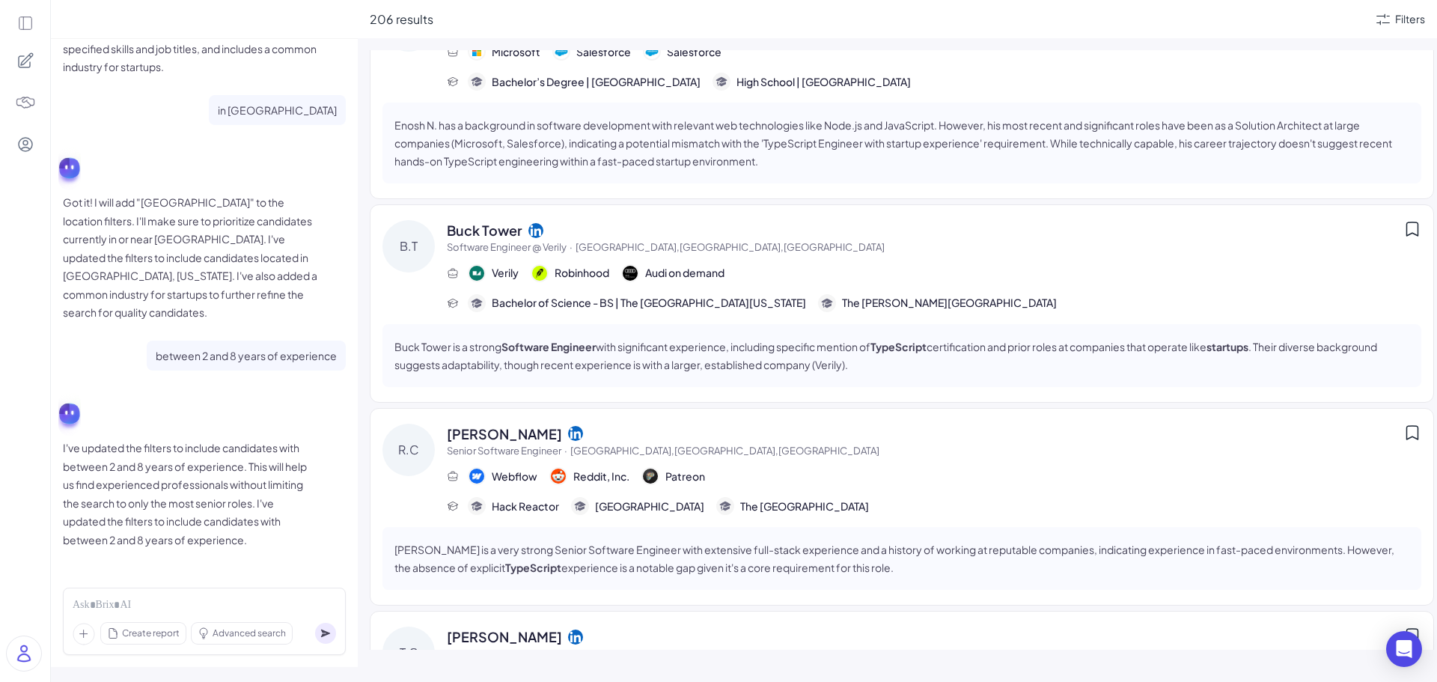
click at [532, 231] on icon at bounding box center [535, 229] width 15 height 15
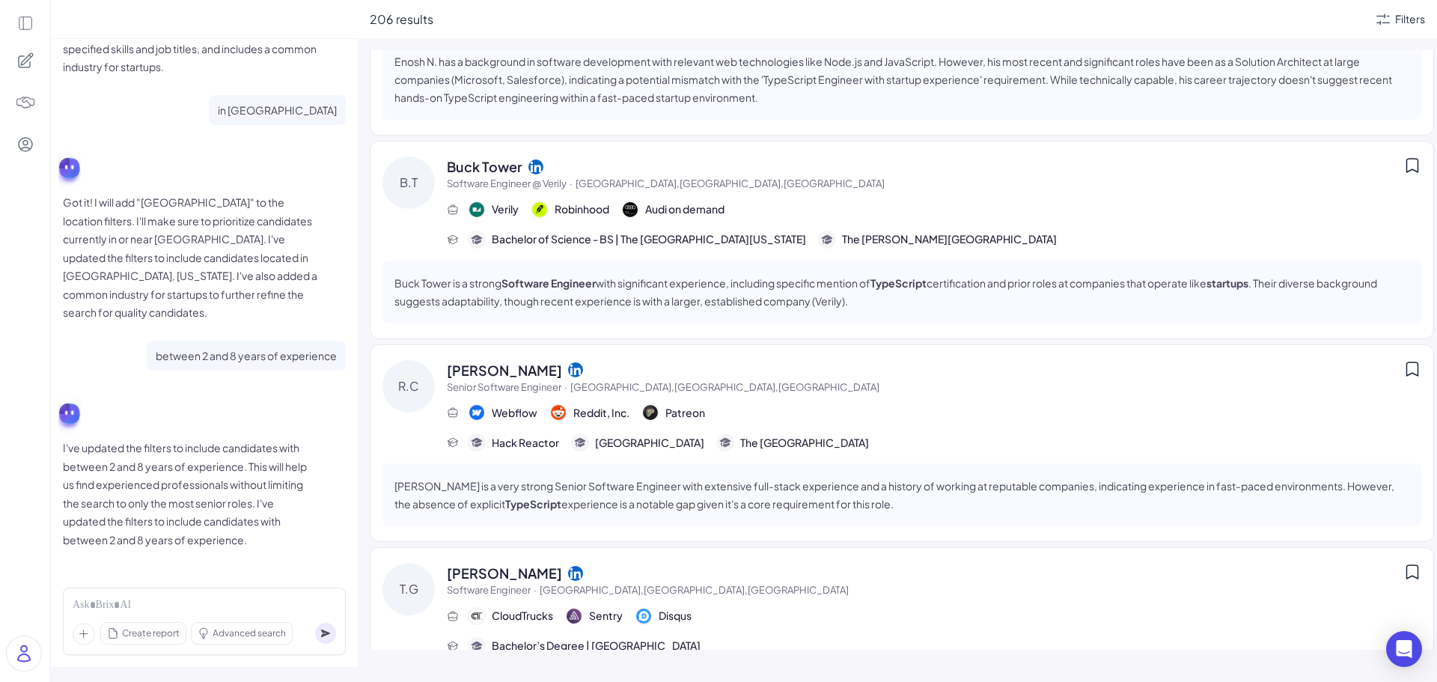
scroll to position [2320, 0]
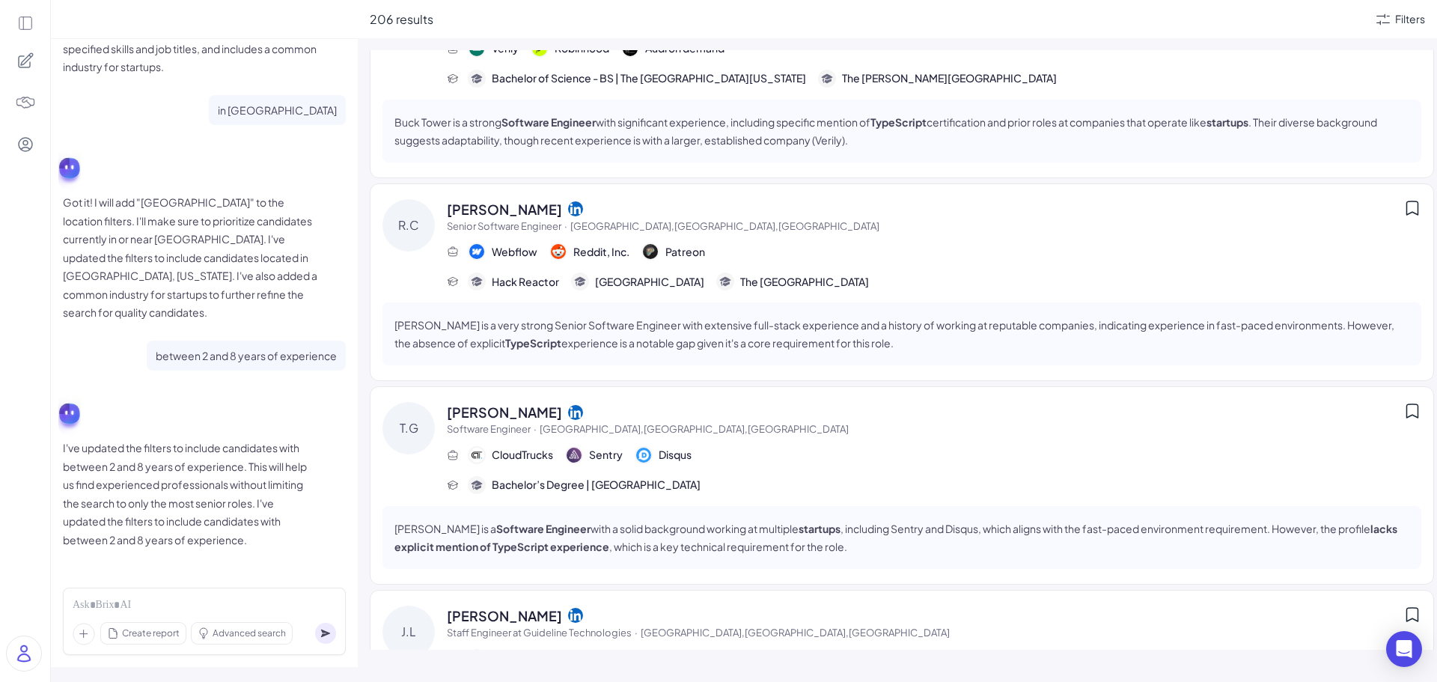
click at [568, 213] on icon at bounding box center [575, 208] width 15 height 15
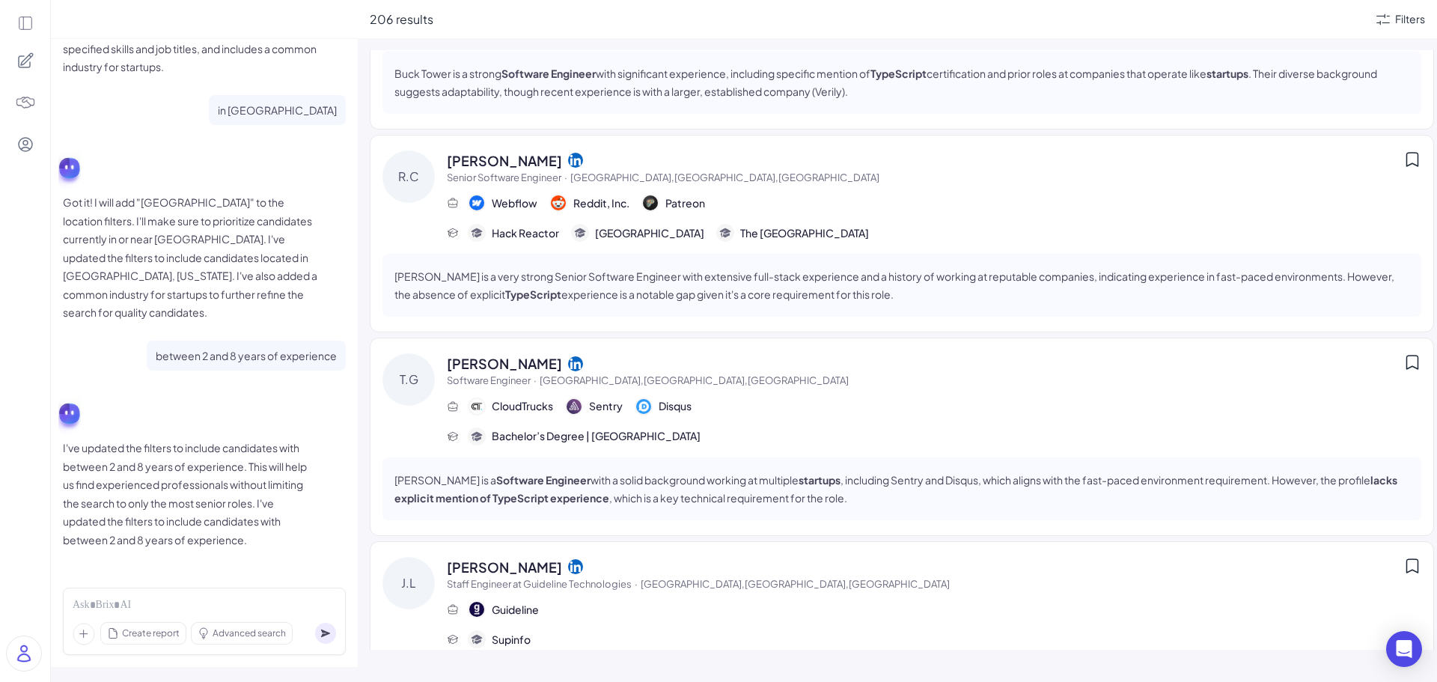
scroll to position [2395, 0]
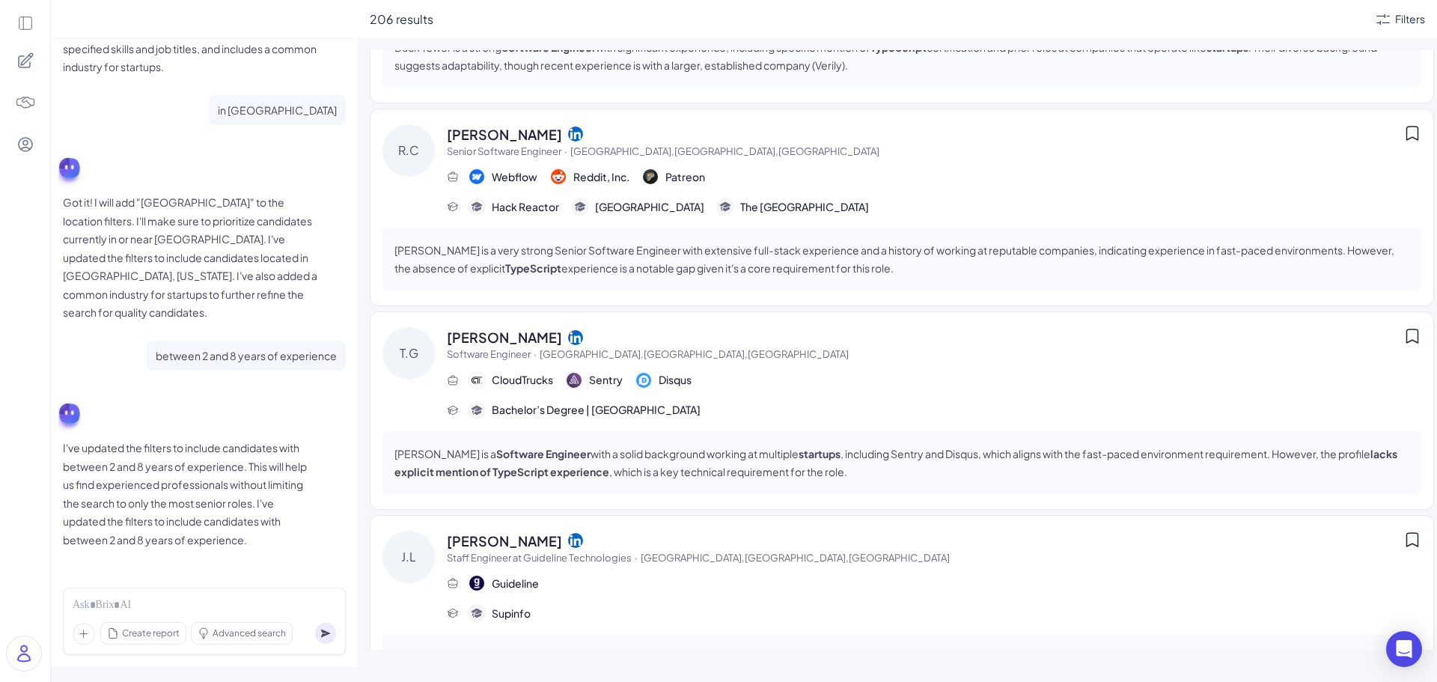
click at [568, 335] on icon at bounding box center [575, 337] width 15 height 15
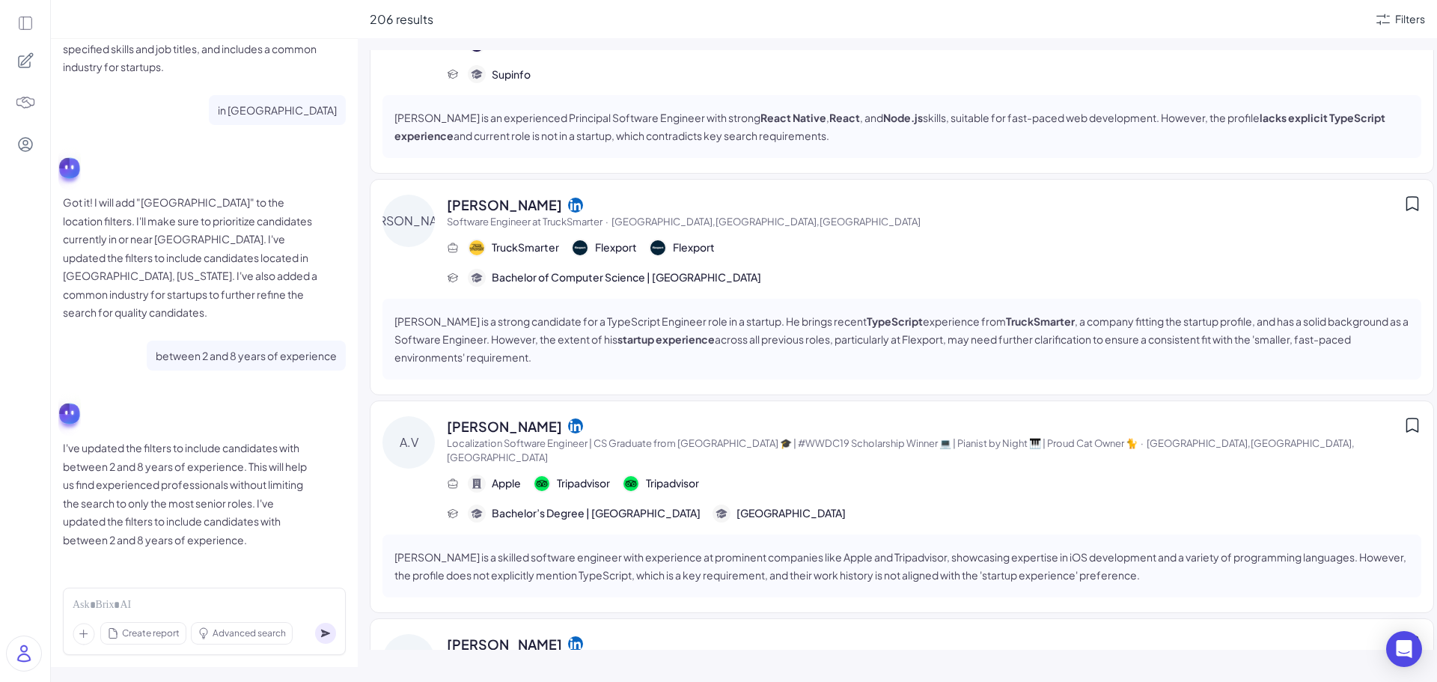
scroll to position [2994, 0]
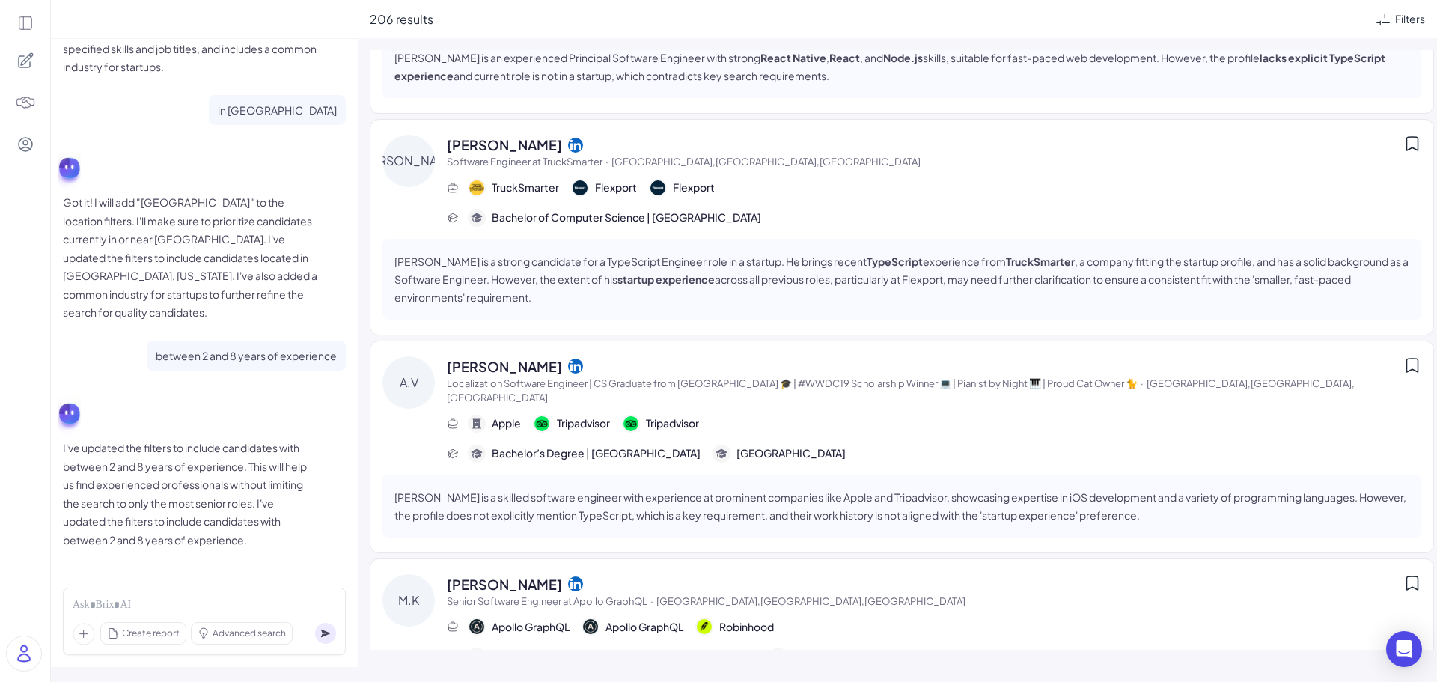
click at [568, 143] on icon at bounding box center [575, 144] width 15 height 15
